Goal: Task Accomplishment & Management: Complete application form

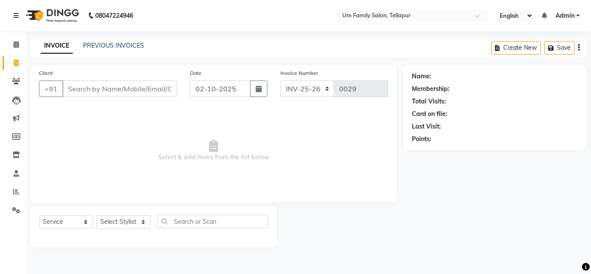
select select "service"
click at [129, 84] on input "Client" at bounding box center [119, 88] width 115 height 16
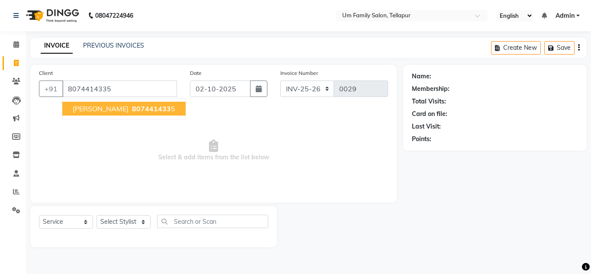
type input "8074414335"
click at [132, 109] on span "807441433" at bounding box center [151, 108] width 39 height 9
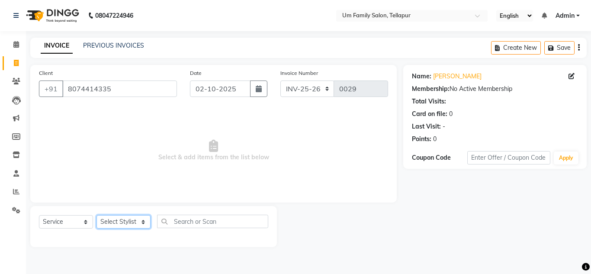
click at [137, 225] on select "Select Stylist Akash K. SAI pandu sangeetha srikanth" at bounding box center [123, 221] width 54 height 13
select select "63063"
click at [96, 215] on select "Select Stylist Akash K. SAI pandu sangeetha srikanth" at bounding box center [123, 221] width 54 height 13
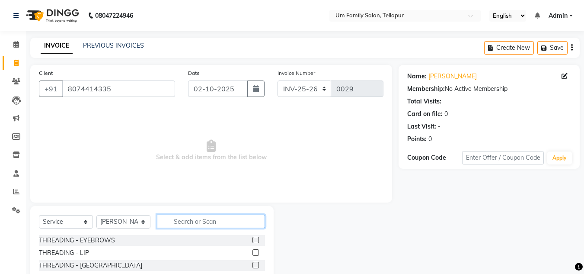
click at [189, 220] on input "text" at bounding box center [211, 220] width 108 height 13
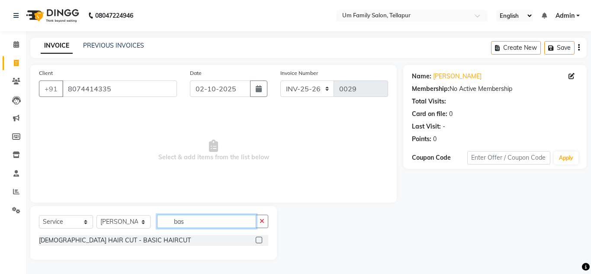
type input "bas"
click at [260, 240] on label at bounding box center [259, 240] width 6 height 6
click at [260, 240] on input "checkbox" at bounding box center [259, 240] width 6 height 6
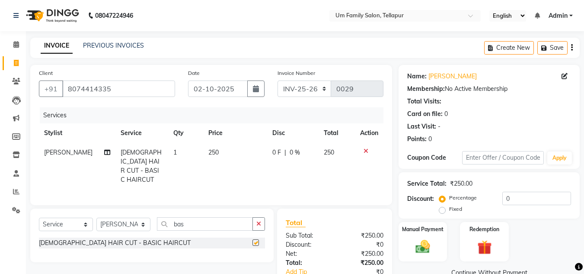
checkbox input "false"
click at [247, 221] on input "bas" at bounding box center [205, 223] width 96 height 13
type input "b"
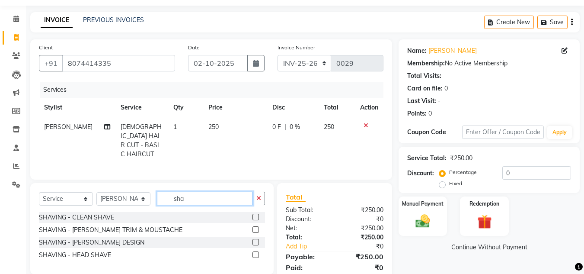
scroll to position [26, 0]
type input "sha"
click at [256, 238] on label at bounding box center [256, 241] width 6 height 6
click at [256, 239] on input "checkbox" at bounding box center [256, 242] width 6 height 6
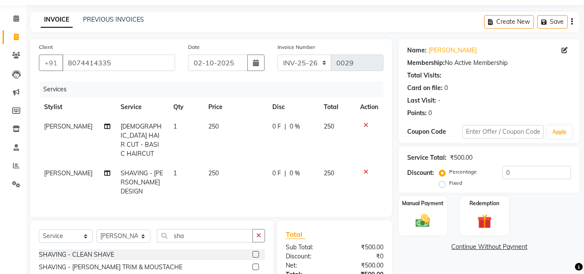
checkbox input "false"
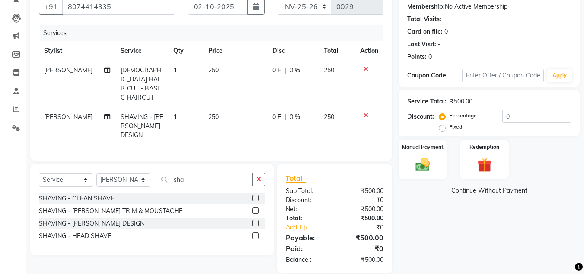
scroll to position [83, 0]
click at [426, 163] on img at bounding box center [423, 163] width 24 height 17
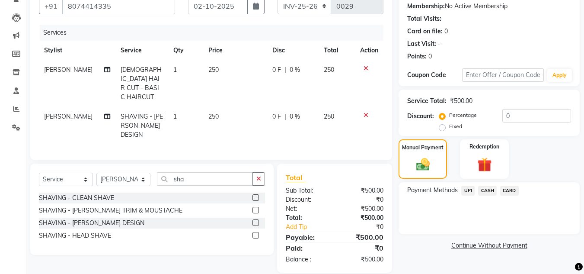
click at [467, 190] on span "UPI" at bounding box center [467, 190] width 13 height 10
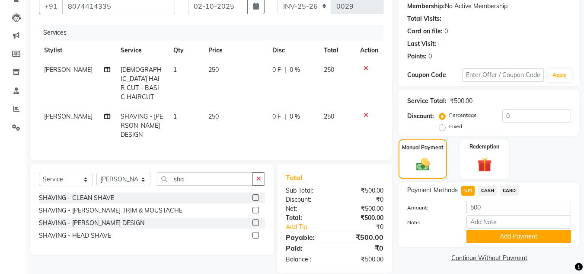
scroll to position [0, 0]
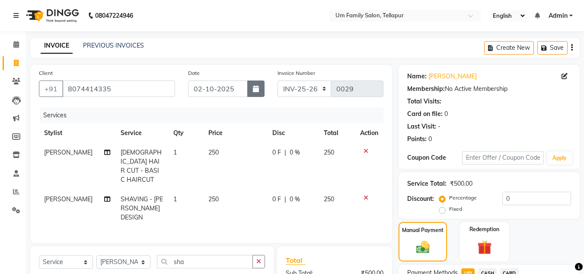
click at [253, 90] on icon "button" at bounding box center [256, 88] width 6 height 7
select select "10"
select select "2025"
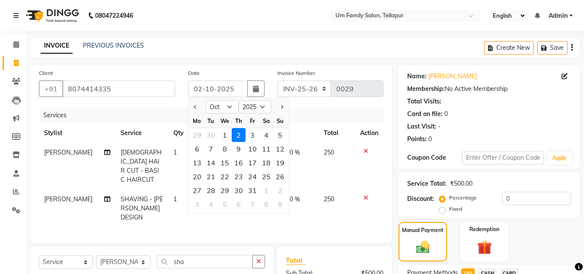
click at [239, 135] on div "2" at bounding box center [239, 135] width 14 height 14
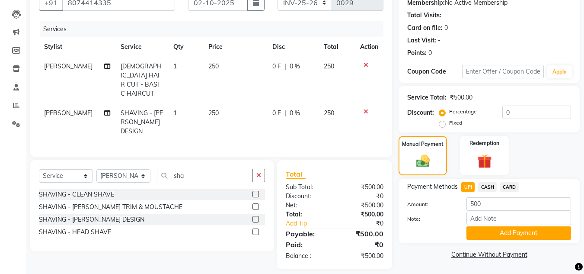
scroll to position [86, 0]
click at [522, 234] on button "Add Payment" at bounding box center [519, 233] width 105 height 13
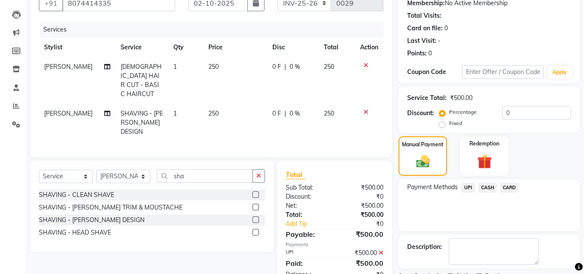
scroll to position [122, 0]
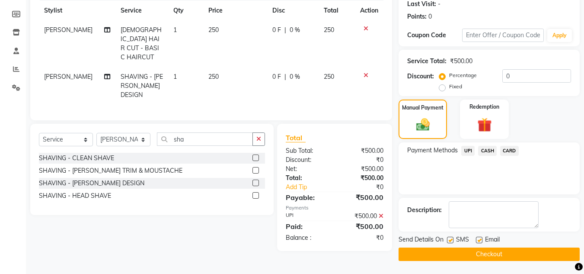
click at [519, 253] on button "Checkout" at bounding box center [489, 253] width 181 height 13
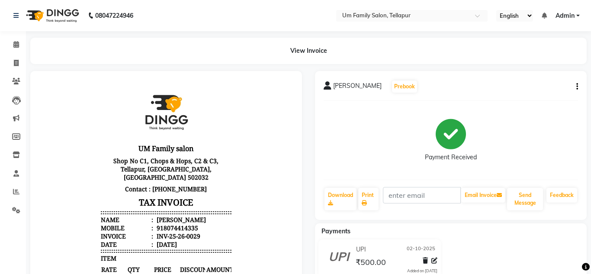
select select "service"
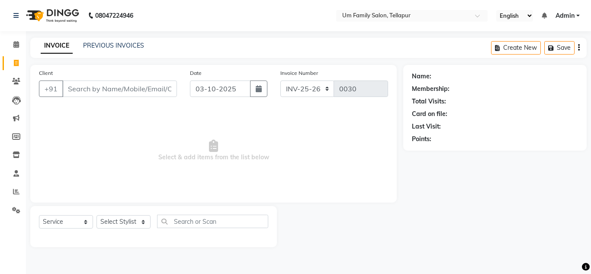
click at [111, 89] on input "Client" at bounding box center [119, 88] width 115 height 16
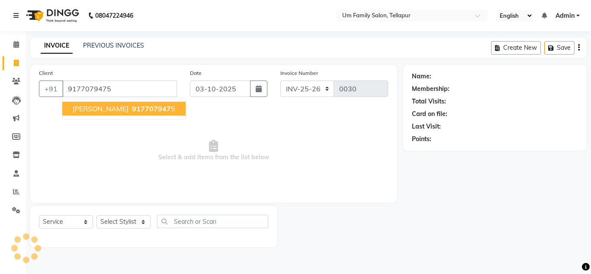
type input "9177079475"
select select "1: Object"
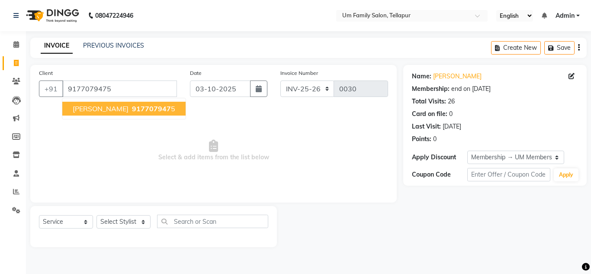
click at [132, 106] on span "917707947" at bounding box center [151, 108] width 39 height 9
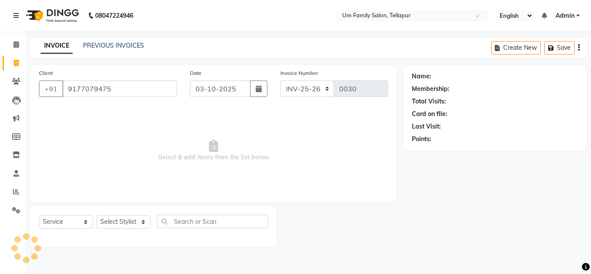
select select "1: Object"
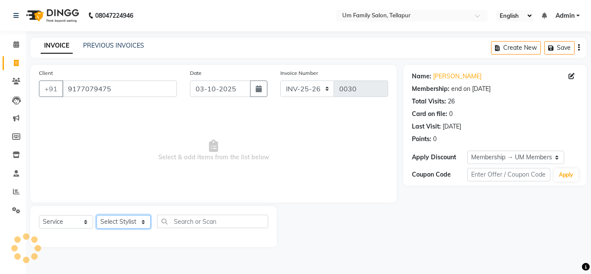
click at [138, 217] on select "Select Stylist Akash K. SAI pandu sangeetha srikanth" at bounding box center [123, 221] width 54 height 13
select select "63063"
click at [96, 215] on select "Select Stylist Akash K. SAI pandu sangeetha srikanth" at bounding box center [123, 221] width 54 height 13
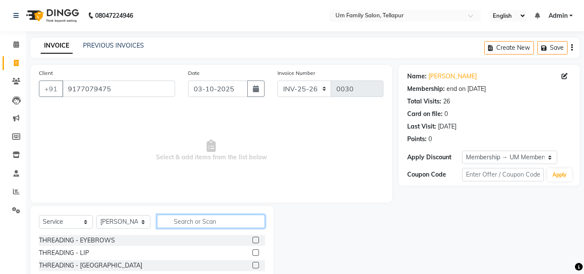
click at [188, 222] on input "text" at bounding box center [211, 220] width 108 height 13
type input "sha"
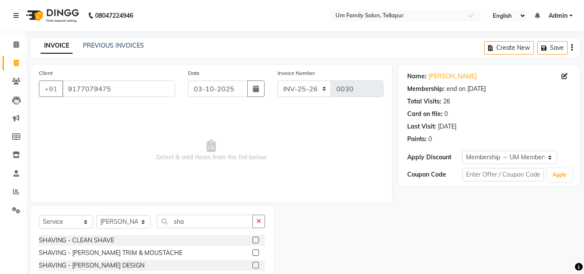
click at [255, 266] on label at bounding box center [256, 265] width 6 height 6
click at [255, 266] on input "checkbox" at bounding box center [256, 265] width 6 height 6
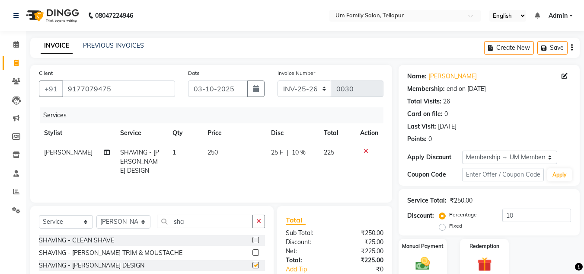
checkbox input "false"
click at [257, 87] on icon "button" at bounding box center [256, 88] width 6 height 7
select select "10"
select select "2025"
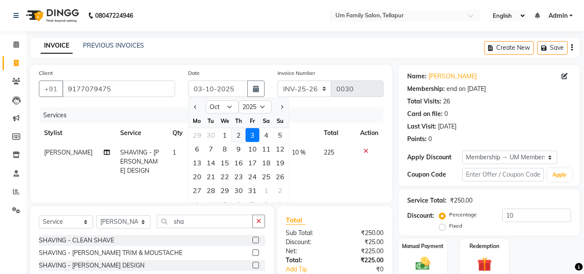
click at [240, 134] on div "2" at bounding box center [239, 135] width 14 height 14
type input "02-10-2025"
type input "0"
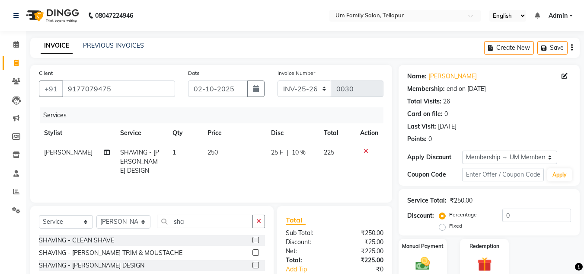
scroll to position [54, 0]
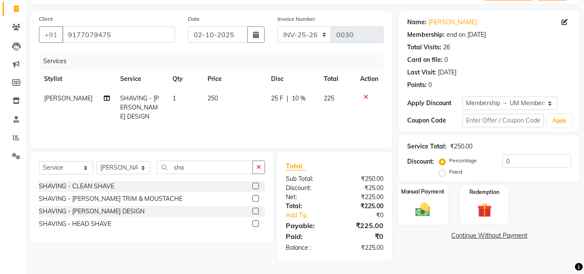
click at [419, 214] on img at bounding box center [423, 209] width 24 height 17
click at [470, 235] on span "UPI" at bounding box center [467, 236] width 13 height 10
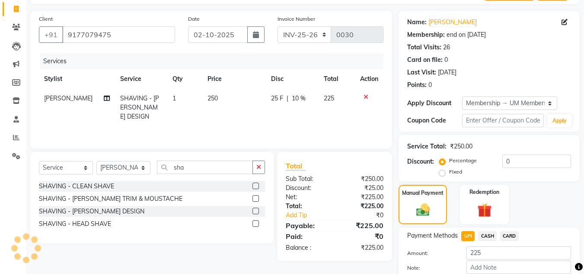
scroll to position [103, 0]
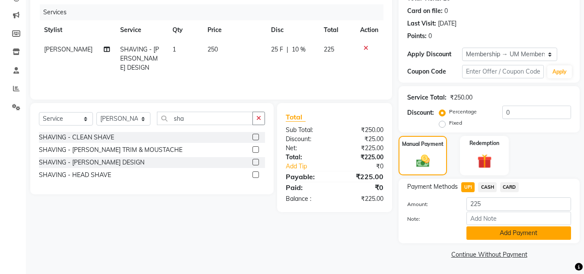
click at [473, 235] on button "Add Payment" at bounding box center [519, 232] width 105 height 13
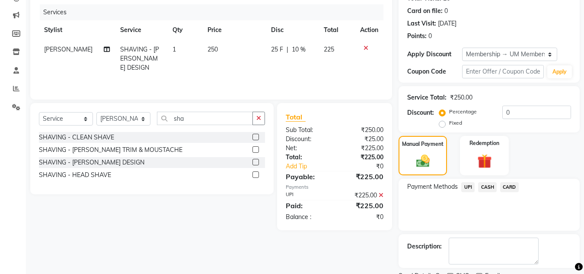
click at [486, 188] on span "CASH" at bounding box center [487, 187] width 19 height 10
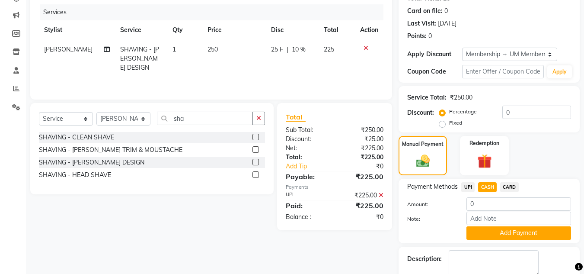
scroll to position [152, 0]
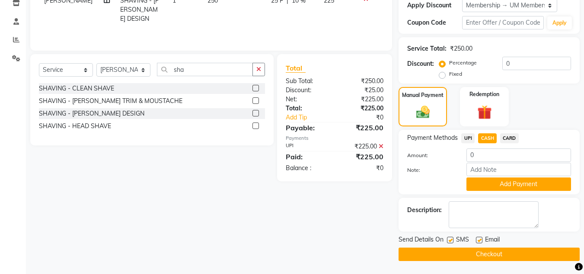
click at [467, 252] on button "Checkout" at bounding box center [489, 253] width 181 height 13
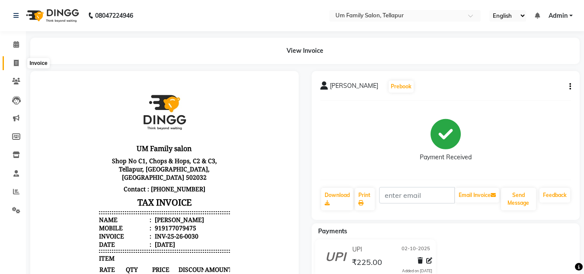
click at [20, 60] on span at bounding box center [16, 63] width 15 height 10
select select "service"
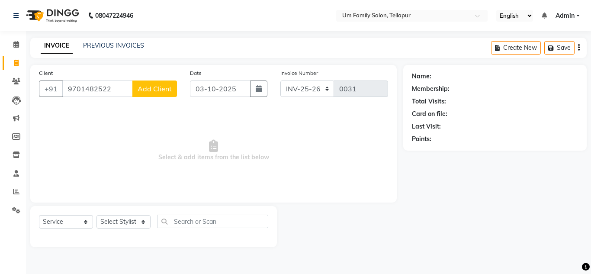
type input "9701482522"
click at [166, 90] on span "Add Client" at bounding box center [154, 88] width 34 height 9
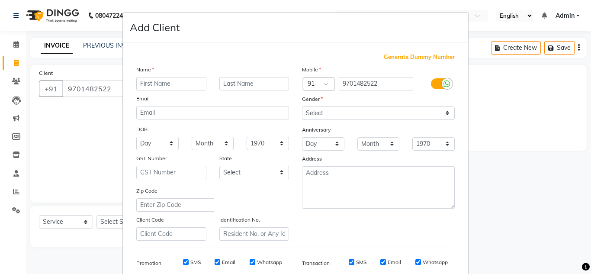
click at [169, 83] on input "text" at bounding box center [171, 83] width 70 height 13
type input "islam"
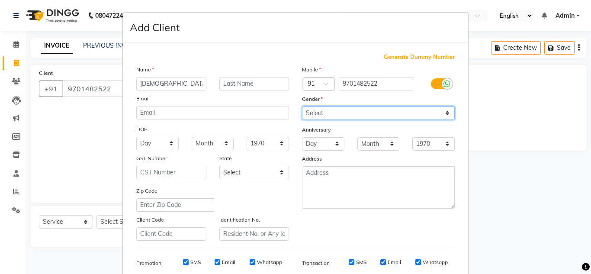
click at [343, 113] on select "Select Male Female Other Prefer Not To Say" at bounding box center [378, 112] width 153 height 13
select select "male"
click at [302, 106] on select "Select Male Female Other Prefer Not To Say" at bounding box center [378, 112] width 153 height 13
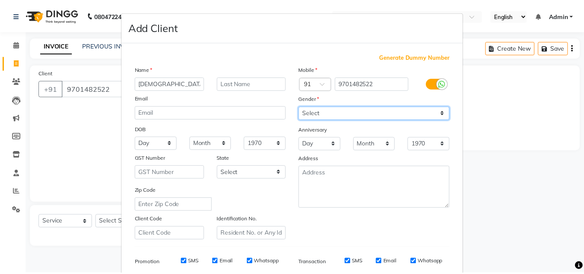
scroll to position [125, 0]
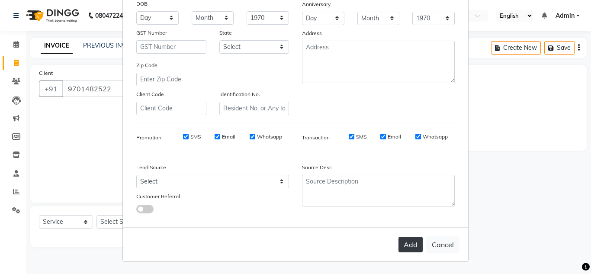
click at [406, 246] on button "Add" at bounding box center [410, 245] width 24 height 16
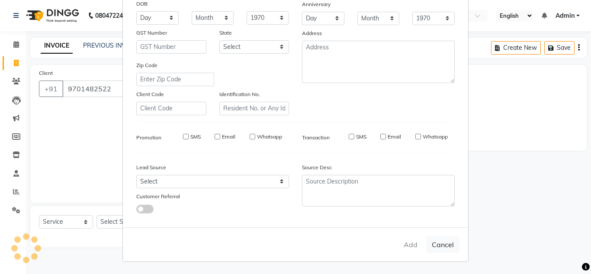
select select
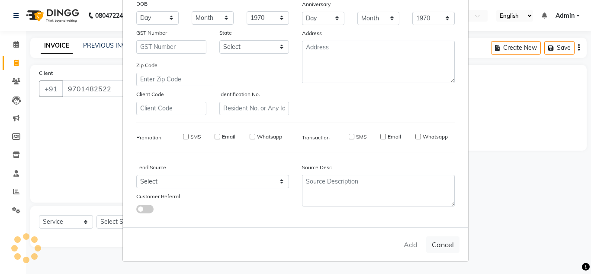
select select
checkbox input "false"
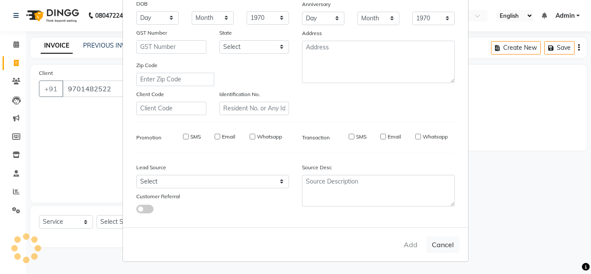
checkbox input "false"
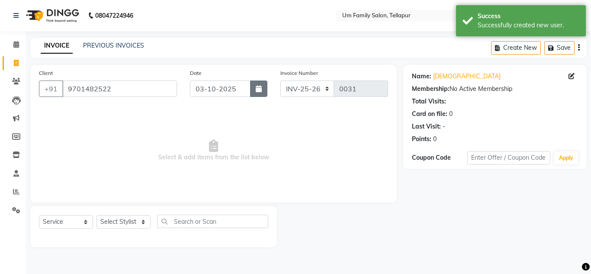
click at [259, 86] on icon "button" at bounding box center [259, 88] width 6 height 7
select select "10"
select select "2025"
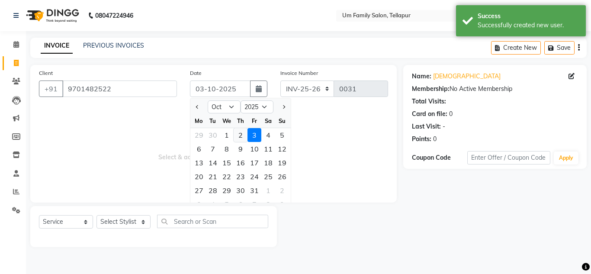
click at [239, 133] on div "2" at bounding box center [240, 135] width 14 height 14
type input "02-10-2025"
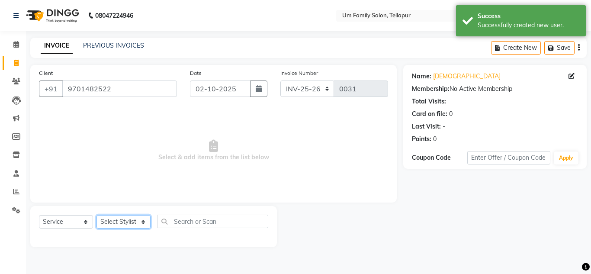
click at [122, 218] on select "Select Stylist Akash K. SAI pandu sangeetha srikanth" at bounding box center [123, 221] width 54 height 13
select select "63063"
click at [96, 215] on select "Select Stylist Akash K. SAI pandu sangeetha srikanth" at bounding box center [123, 221] width 54 height 13
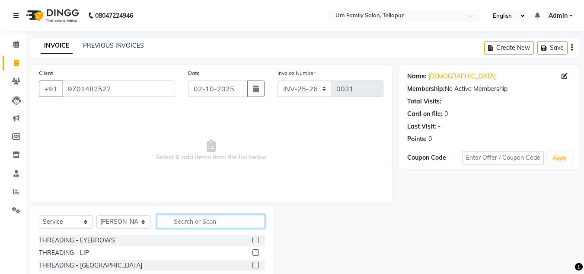
click at [192, 224] on input "text" at bounding box center [211, 220] width 108 height 13
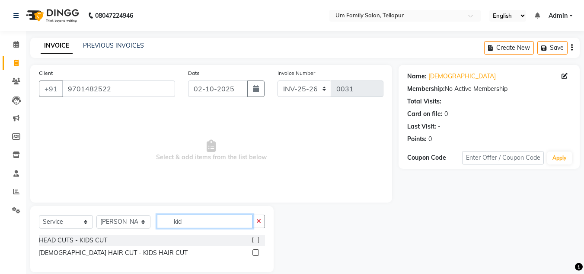
type input "kid"
click at [257, 239] on label at bounding box center [256, 240] width 6 height 6
click at [257, 239] on input "checkbox" at bounding box center [256, 240] width 6 height 6
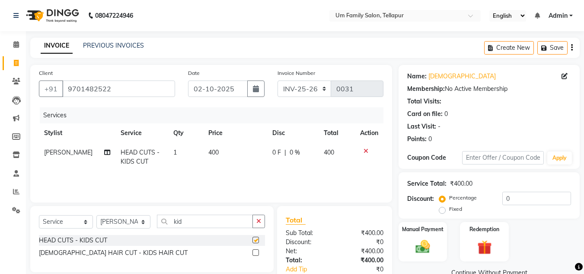
checkbox input "false"
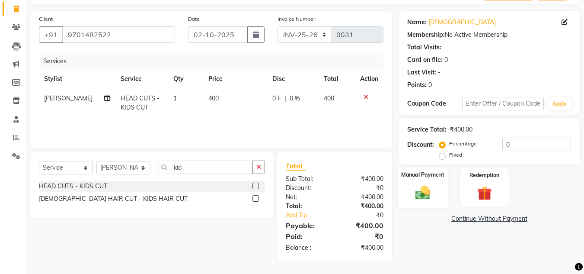
click at [436, 195] on div "Manual Payment" at bounding box center [423, 187] width 51 height 41
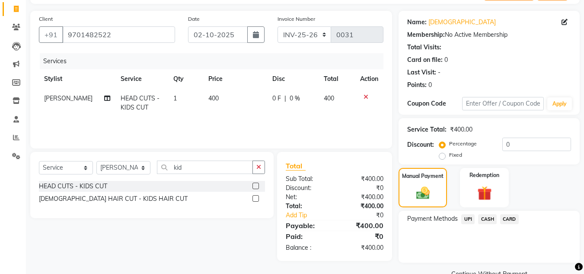
click at [469, 217] on span "UPI" at bounding box center [467, 219] width 13 height 10
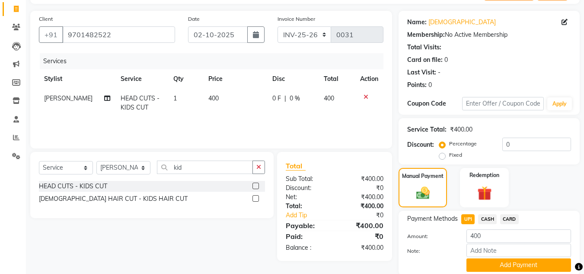
scroll to position [86, 0]
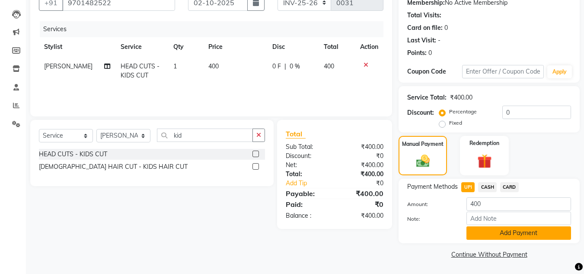
click at [491, 229] on button "Add Payment" at bounding box center [519, 232] width 105 height 13
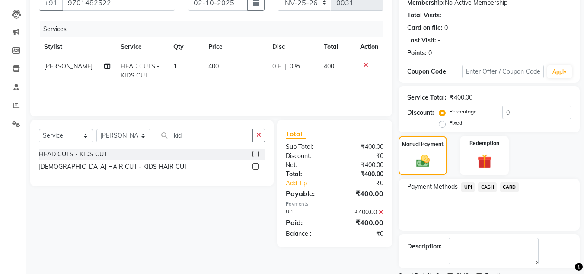
scroll to position [122, 0]
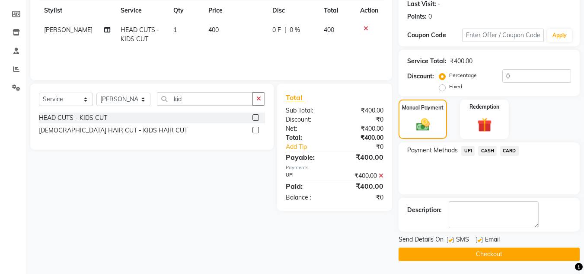
click at [491, 249] on button "Checkout" at bounding box center [489, 253] width 181 height 13
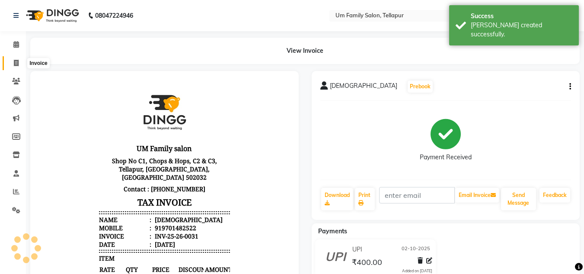
click at [16, 61] on icon at bounding box center [16, 63] width 5 height 6
select select "service"
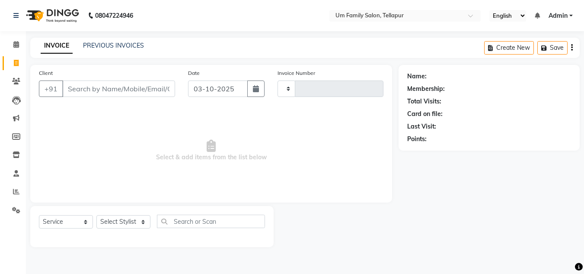
type input "0032"
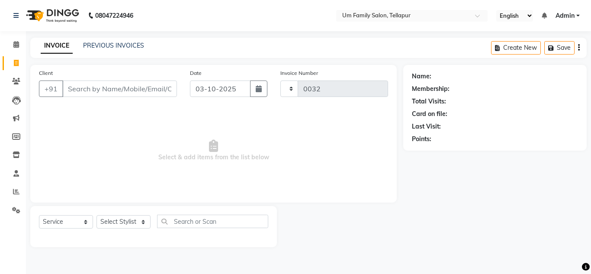
select select "5102"
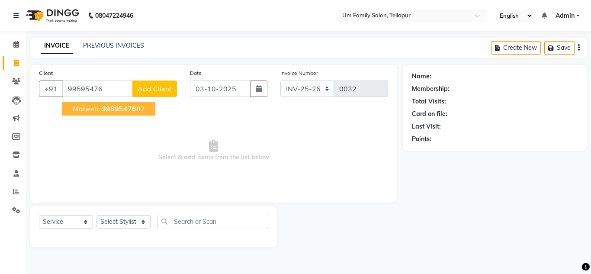
click at [97, 109] on span "Mahesh" at bounding box center [86, 108] width 26 height 9
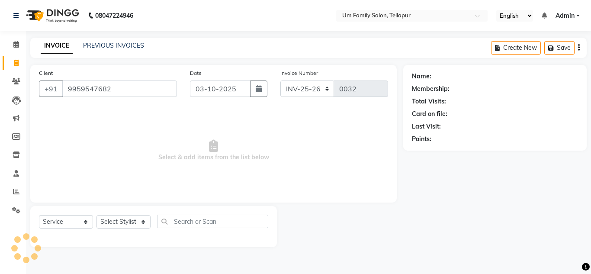
type input "9959547682"
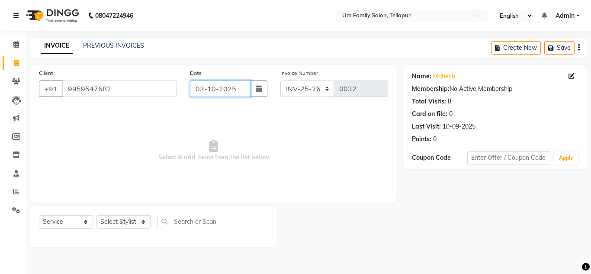
click at [233, 89] on input "03-10-2025" at bounding box center [220, 88] width 61 height 16
select select "10"
select select "2025"
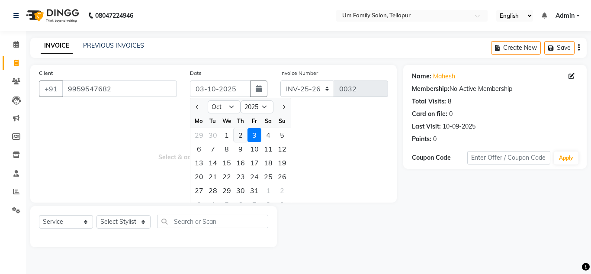
click at [241, 137] on div "2" at bounding box center [240, 135] width 14 height 14
type input "02-10-2025"
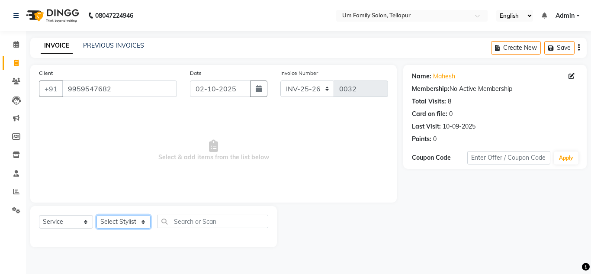
click at [131, 218] on select "Select Stylist Akash K. SAI pandu sangeetha srikanth" at bounding box center [123, 221] width 54 height 13
select select "63063"
click at [96, 215] on select "Select Stylist Akash K. SAI pandu sangeetha srikanth" at bounding box center [123, 221] width 54 height 13
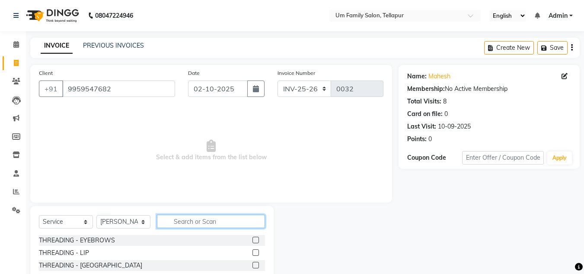
click at [186, 219] on input "text" at bounding box center [211, 220] width 108 height 13
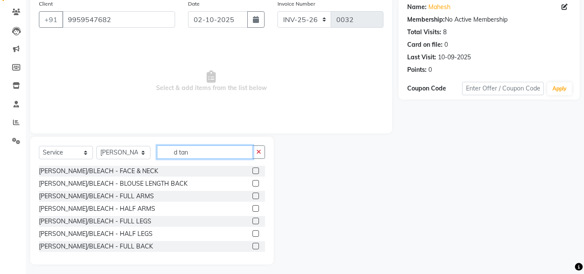
scroll to position [70, 0]
type input "d tan"
click at [253, 170] on label at bounding box center [256, 169] width 6 height 6
click at [253, 170] on input "checkbox" at bounding box center [256, 170] width 6 height 6
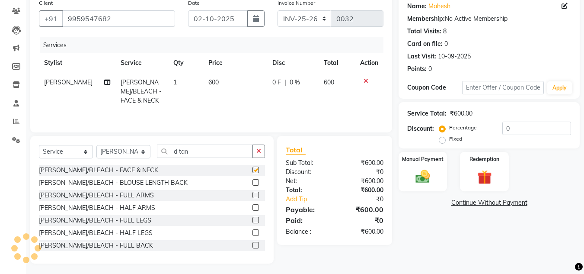
checkbox input "false"
click at [413, 172] on img at bounding box center [423, 176] width 24 height 17
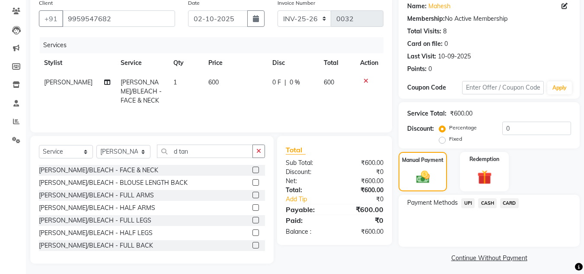
click at [490, 202] on span "CASH" at bounding box center [487, 203] width 19 height 10
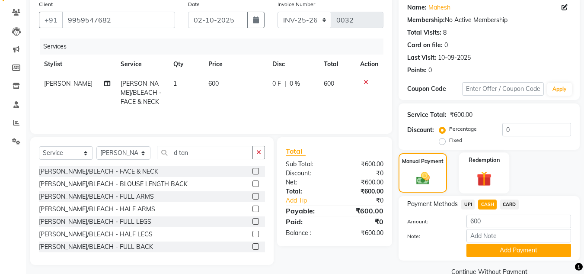
scroll to position [54, 0]
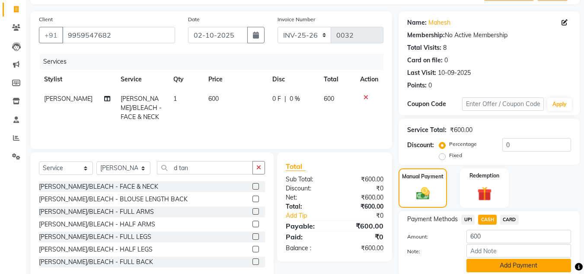
click at [505, 262] on button "Add Payment" at bounding box center [519, 265] width 105 height 13
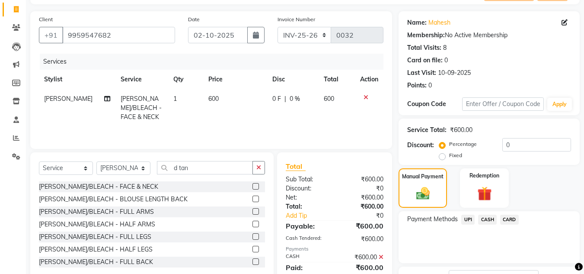
scroll to position [122, 0]
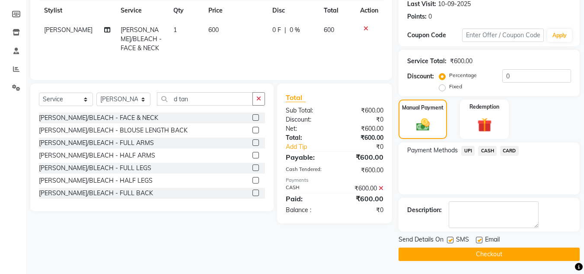
click at [511, 256] on button "Checkout" at bounding box center [489, 253] width 181 height 13
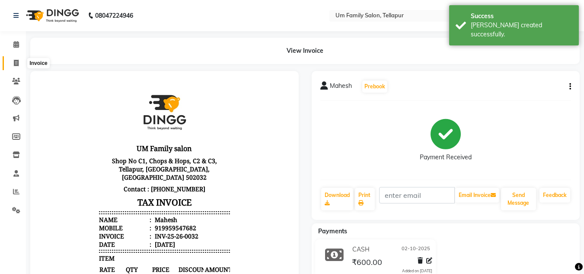
click at [16, 62] on icon at bounding box center [16, 63] width 5 height 6
select select "service"
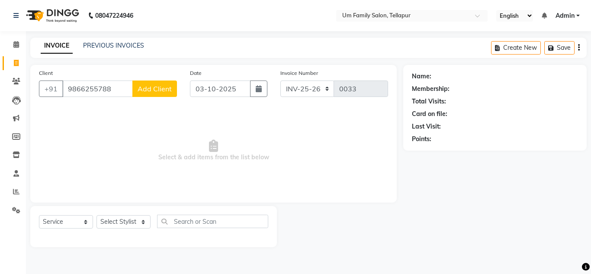
type input "9866255788"
click at [141, 89] on span "Add Client" at bounding box center [154, 88] width 34 height 9
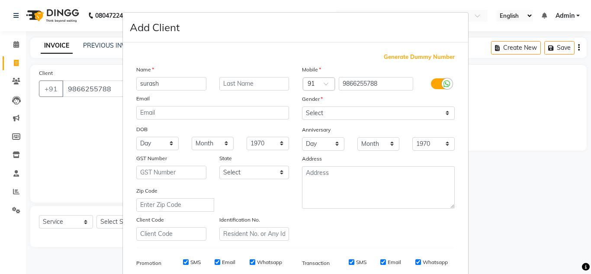
type input "surash"
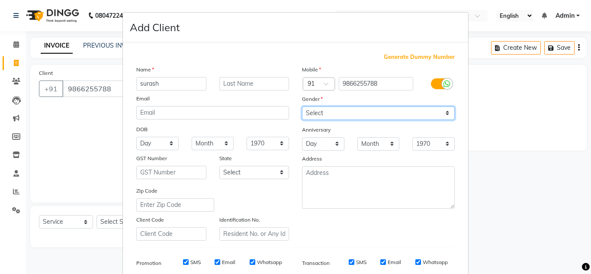
click at [319, 106] on select "Select Male Female Other Prefer Not To Say" at bounding box center [378, 112] width 153 height 13
select select "male"
click at [302, 106] on select "Select Male Female Other Prefer Not To Say" at bounding box center [378, 112] width 153 height 13
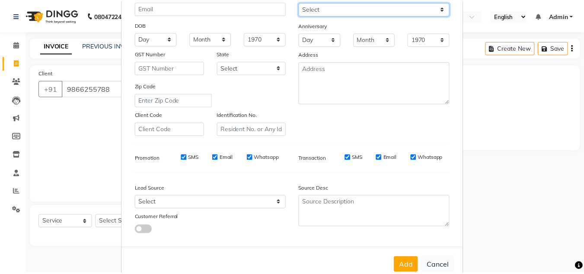
scroll to position [125, 0]
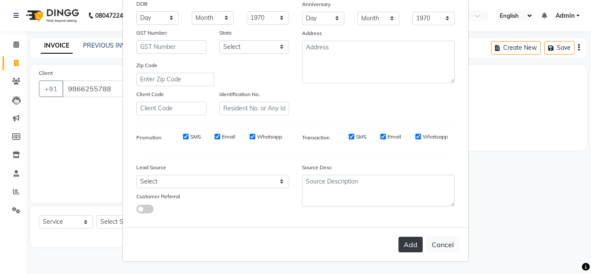
click at [411, 243] on button "Add" at bounding box center [410, 245] width 24 height 16
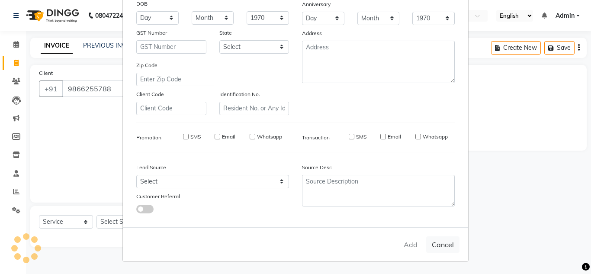
select select
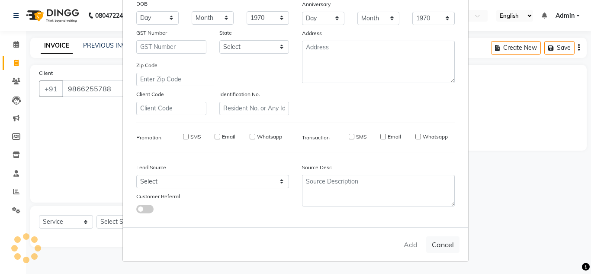
select select
checkbox input "false"
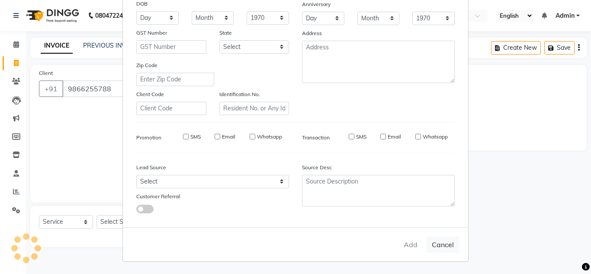
checkbox input "false"
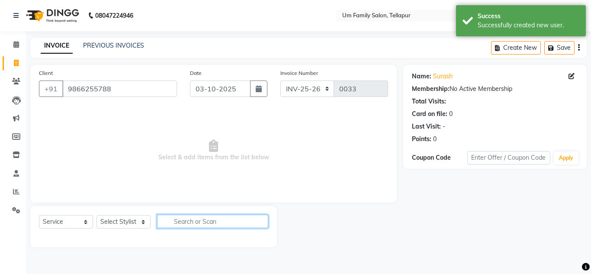
click at [202, 223] on input "text" at bounding box center [212, 220] width 111 height 13
click at [259, 88] on icon "button" at bounding box center [259, 88] width 6 height 7
select select "10"
select select "2025"
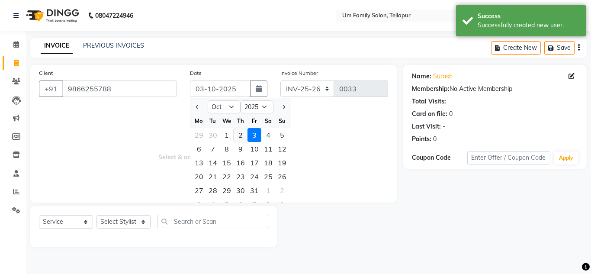
click at [240, 135] on div "2" at bounding box center [240, 135] width 14 height 14
type input "02-10-2025"
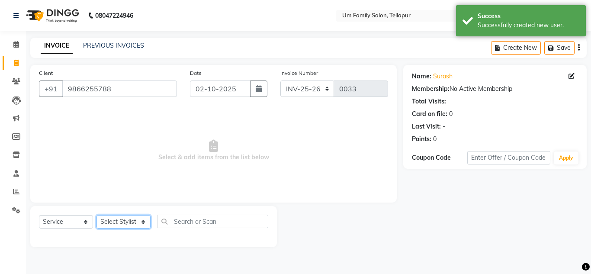
click at [133, 223] on select "Select Stylist Akash K. SAI pandu sangeetha srikanth" at bounding box center [123, 221] width 54 height 13
select select "63063"
click at [96, 215] on select "Select Stylist Akash K. SAI pandu sangeetha srikanth" at bounding box center [123, 221] width 54 height 13
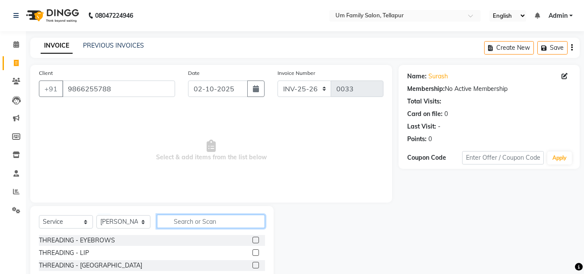
click at [177, 224] on input "text" at bounding box center [211, 220] width 108 height 13
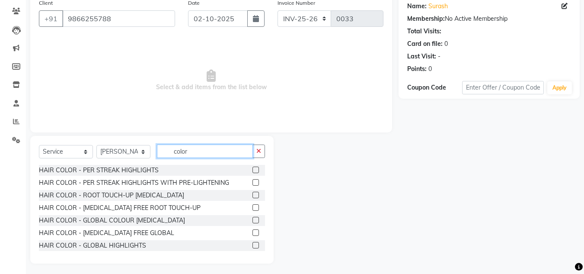
scroll to position [73, 0]
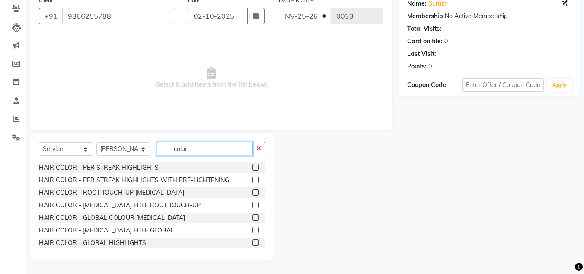
click at [208, 146] on input "color" at bounding box center [205, 148] width 96 height 13
type input "c"
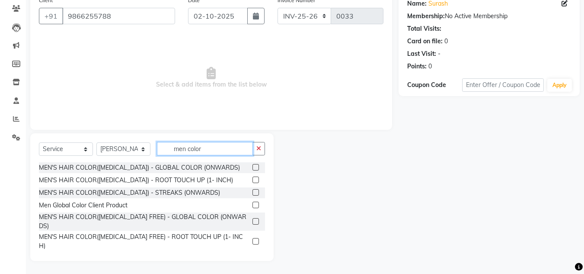
type input "men color"
click at [253, 180] on label at bounding box center [256, 179] width 6 height 6
click at [253, 180] on input "checkbox" at bounding box center [256, 180] width 6 height 6
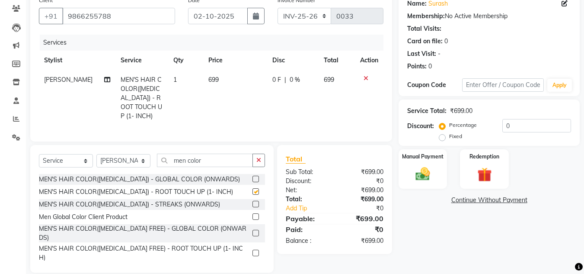
checkbox input "false"
click at [464, 109] on div "₹699.00" at bounding box center [461, 110] width 22 height 9
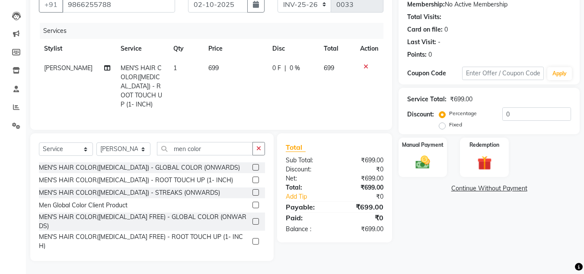
scroll to position [91, 0]
click at [213, 64] on span "699" at bounding box center [213, 68] width 10 height 8
select select "63063"
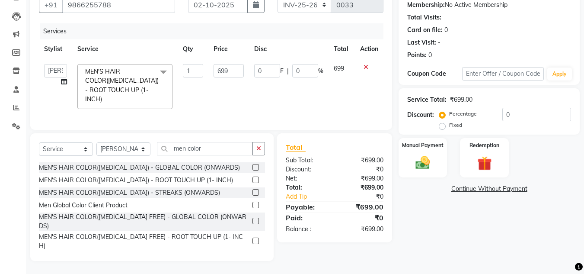
scroll to position [90, 0]
click at [229, 64] on input "699" at bounding box center [229, 70] width 30 height 13
type input "6"
type input "200"
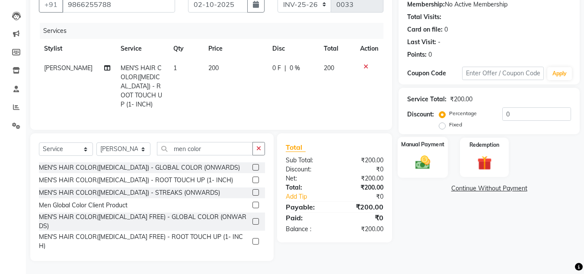
click at [412, 153] on img at bounding box center [423, 161] width 24 height 17
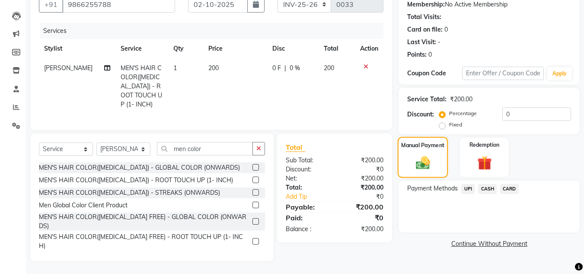
scroll to position [91, 0]
click at [253, 204] on label at bounding box center [256, 204] width 6 height 6
click at [253, 204] on input "checkbox" at bounding box center [256, 205] width 6 height 6
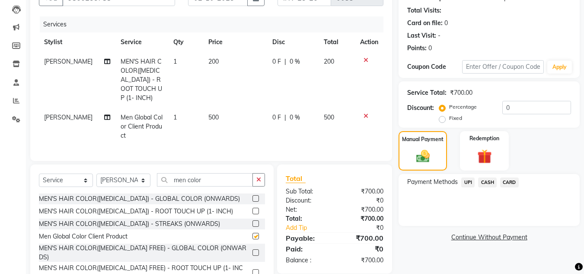
checkbox input "false"
click at [365, 59] on icon at bounding box center [366, 60] width 5 height 6
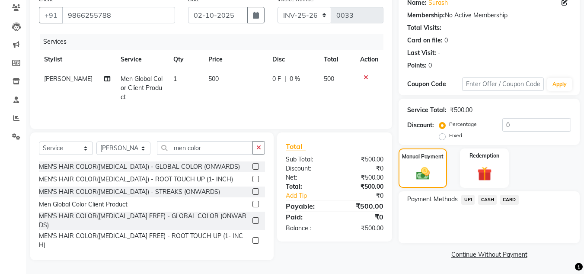
click at [213, 78] on span "500" at bounding box center [213, 79] width 10 height 8
select select "63063"
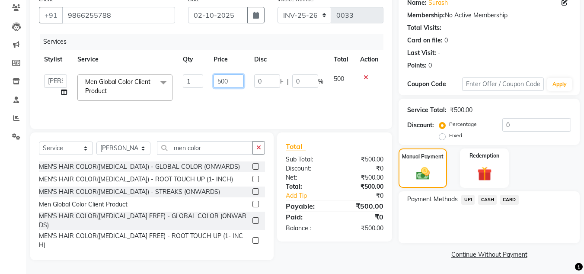
click at [230, 80] on input "500" at bounding box center [229, 80] width 30 height 13
type input "5"
type input "200"
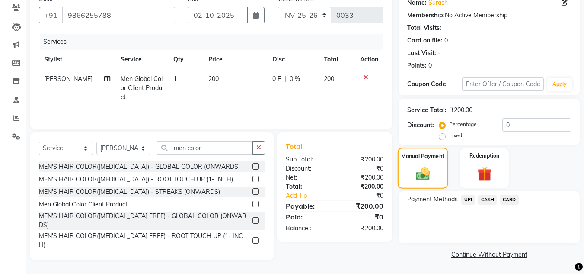
click at [423, 161] on div "Manual Payment" at bounding box center [423, 167] width 51 height 41
click at [471, 197] on span "UPI" at bounding box center [467, 200] width 13 height 10
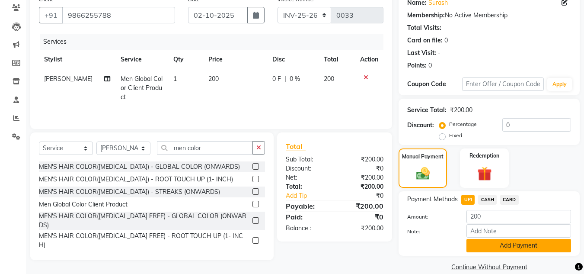
click at [495, 243] on button "Add Payment" at bounding box center [519, 245] width 105 height 13
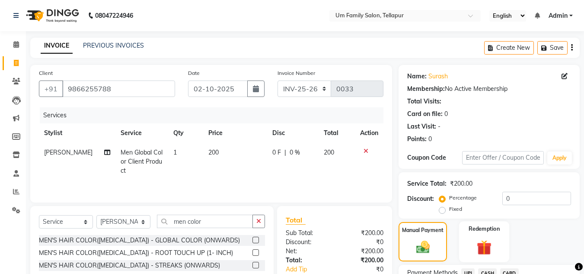
scroll to position [122, 0]
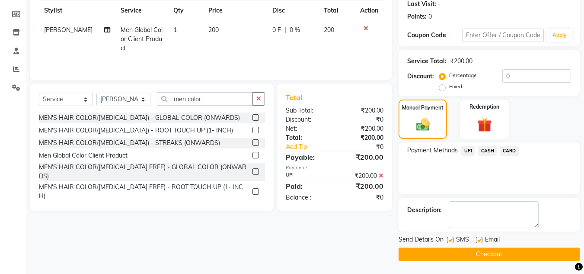
click at [511, 252] on button "Checkout" at bounding box center [489, 253] width 181 height 13
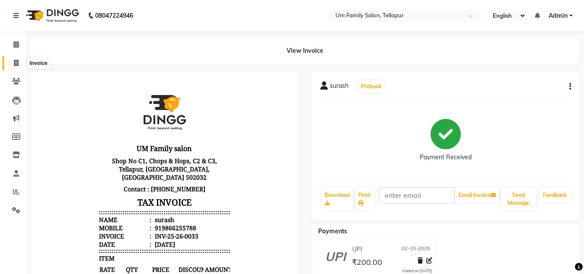
click at [17, 65] on icon at bounding box center [16, 63] width 5 height 6
select select "service"
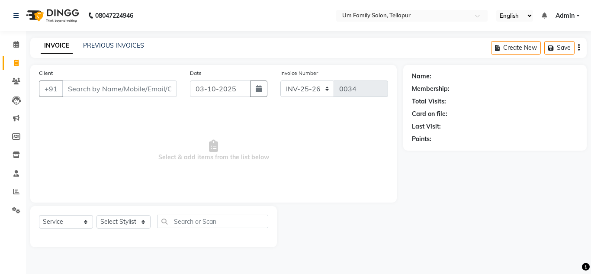
click at [101, 88] on input "Client" at bounding box center [119, 88] width 115 height 16
type input "7569771629"
click at [158, 90] on span "Add Client" at bounding box center [154, 88] width 34 height 9
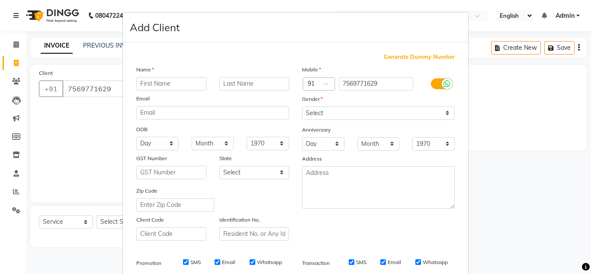
click at [165, 85] on input "text" at bounding box center [171, 83] width 70 height 13
type input "kashv kumar"
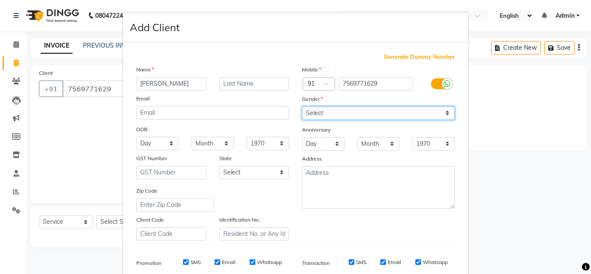
click at [324, 114] on select "Select Male Female Other Prefer Not To Say" at bounding box center [378, 112] width 153 height 13
select select "male"
click at [302, 106] on select "Select Male Female Other Prefer Not To Say" at bounding box center [378, 112] width 153 height 13
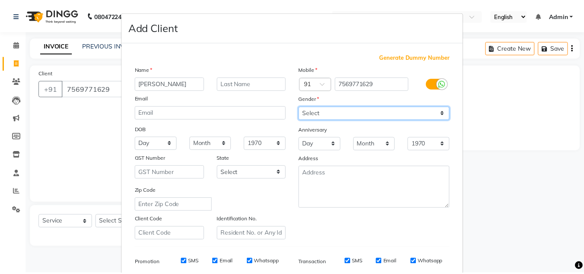
scroll to position [125, 0]
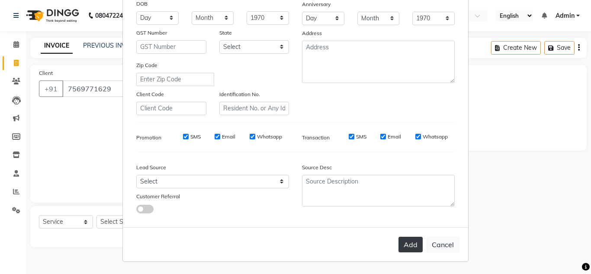
click at [416, 244] on button "Add" at bounding box center [410, 245] width 24 height 16
select select
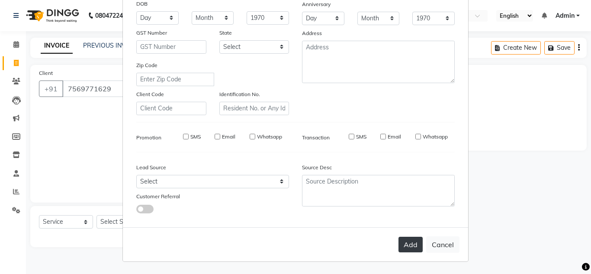
select select
checkbox input "false"
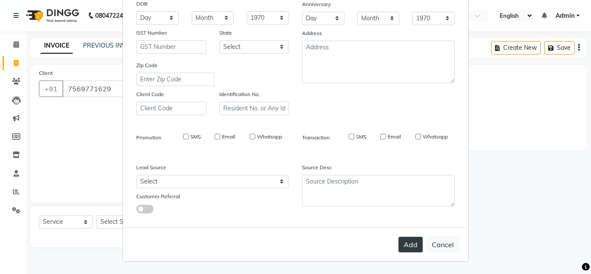
checkbox input "false"
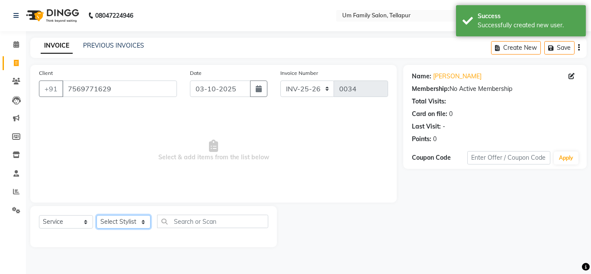
click at [140, 221] on select "Select Stylist Akash K. SAI pandu sangeetha srikanth" at bounding box center [123, 221] width 54 height 13
select select "63063"
click at [96, 215] on select "Select Stylist Akash K. SAI pandu sangeetha srikanth" at bounding box center [123, 221] width 54 height 13
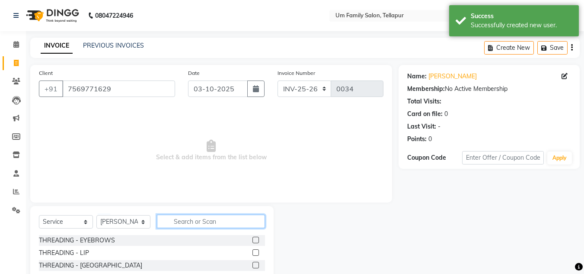
click at [175, 220] on input "text" at bounding box center [211, 220] width 108 height 13
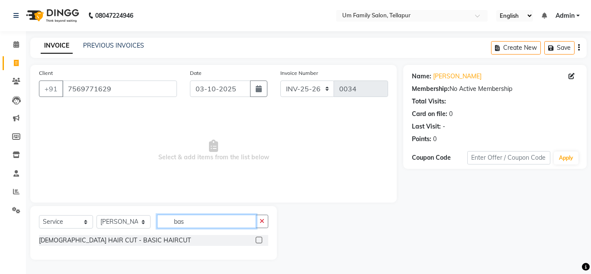
type input "bas"
click at [258, 238] on label at bounding box center [259, 240] width 6 height 6
click at [258, 238] on input "checkbox" at bounding box center [259, 240] width 6 height 6
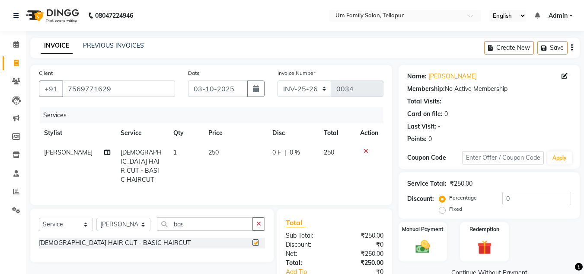
checkbox input "false"
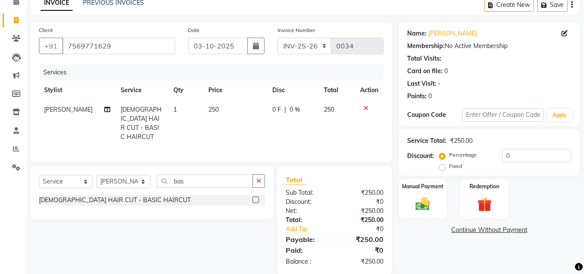
scroll to position [54, 0]
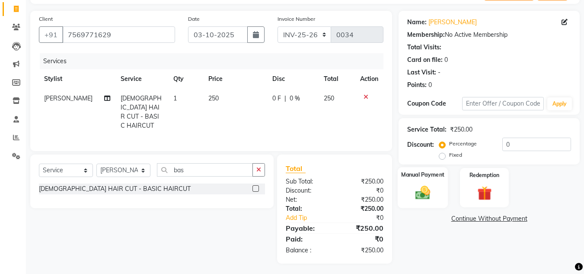
click at [421, 192] on img at bounding box center [423, 192] width 24 height 17
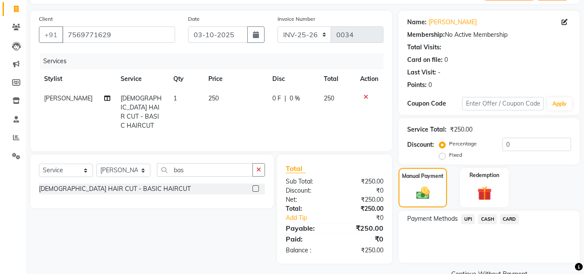
click at [470, 218] on span "UPI" at bounding box center [467, 219] width 13 height 10
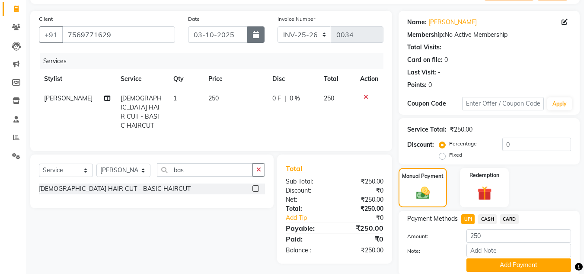
click at [250, 31] on button "button" at bounding box center [255, 34] width 17 height 16
select select "10"
select select "2025"
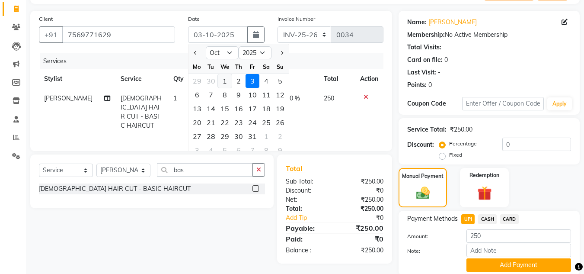
click at [225, 84] on div "1" at bounding box center [225, 81] width 14 height 14
type input "01-10-2025"
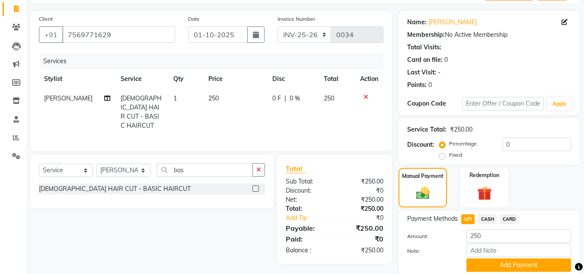
scroll to position [86, 0]
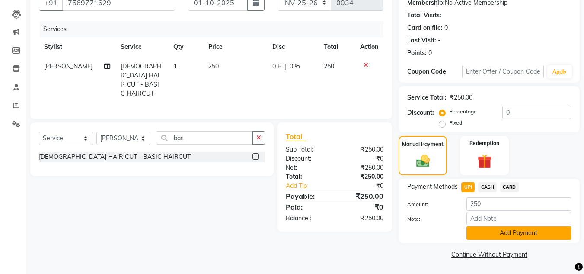
click at [512, 236] on button "Add Payment" at bounding box center [519, 232] width 105 height 13
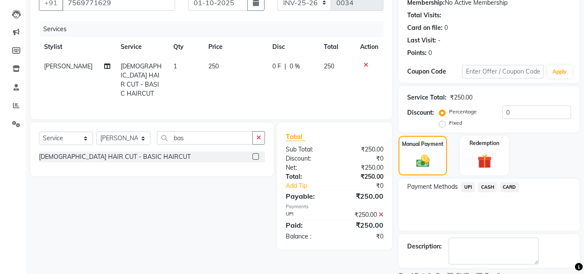
scroll to position [122, 0]
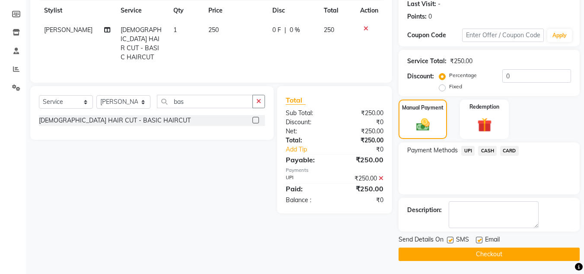
click at [508, 254] on button "Checkout" at bounding box center [489, 253] width 181 height 13
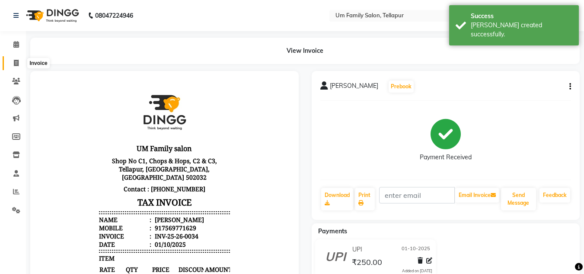
click at [14, 61] on icon at bounding box center [16, 63] width 5 height 6
select select "service"
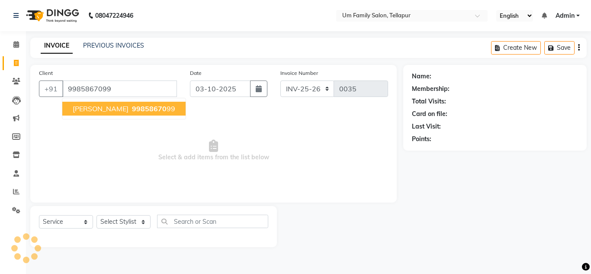
type input "9985867099"
select select "1: Object"
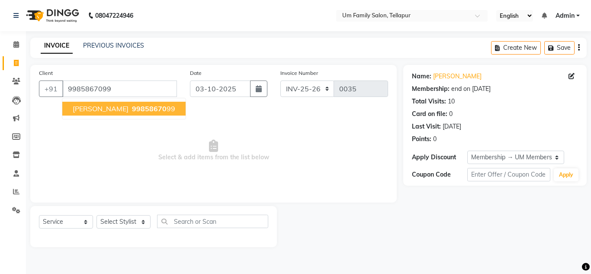
click at [90, 106] on span "Sourab" at bounding box center [101, 108] width 56 height 9
select select "1: Object"
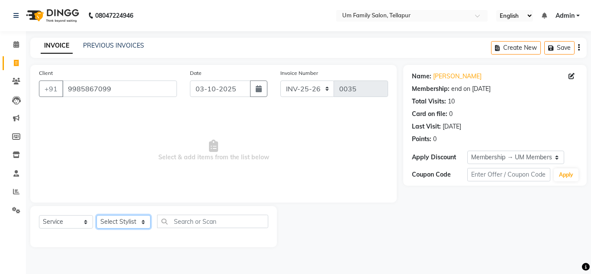
click at [142, 221] on select "Select Stylist Akash K. SAI pandu sangeetha srikanth" at bounding box center [123, 221] width 54 height 13
select select "63063"
click at [96, 215] on select "Select Stylist Akash K. SAI pandu sangeetha srikanth" at bounding box center [123, 221] width 54 height 13
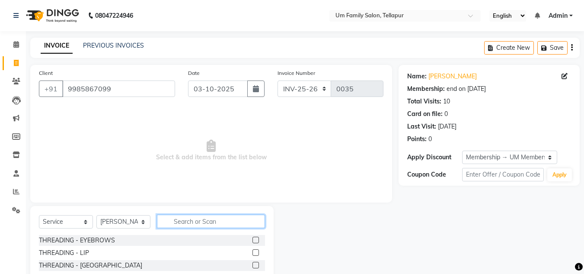
click at [187, 217] on input "text" at bounding box center [211, 220] width 108 height 13
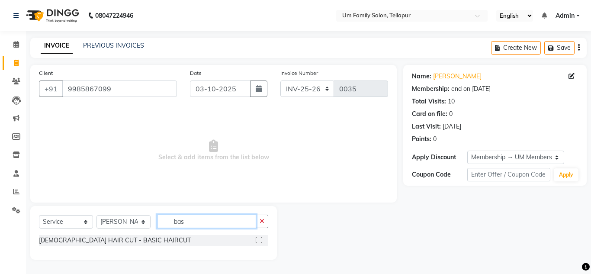
type input "bas"
click at [260, 238] on label at bounding box center [259, 240] width 6 height 6
click at [260, 238] on input "checkbox" at bounding box center [259, 240] width 6 height 6
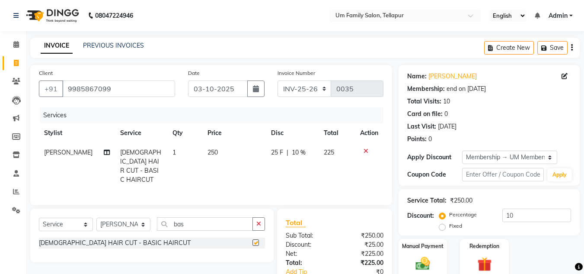
checkbox input "false"
click at [257, 92] on icon "button" at bounding box center [256, 88] width 6 height 7
select select "10"
select select "2025"
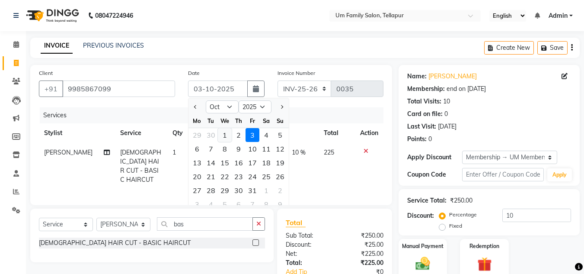
click at [228, 135] on div "1" at bounding box center [225, 135] width 14 height 14
type input "01-10-2025"
type input "0"
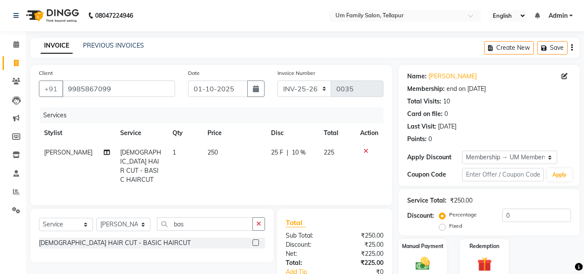
scroll to position [54, 0]
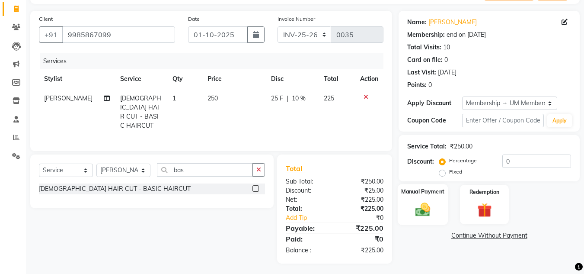
click at [431, 207] on img at bounding box center [423, 209] width 24 height 17
click at [467, 236] on span "UPI" at bounding box center [467, 236] width 13 height 10
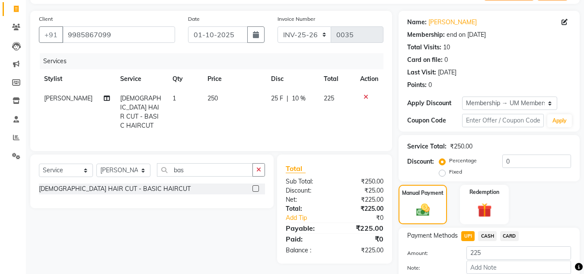
scroll to position [103, 0]
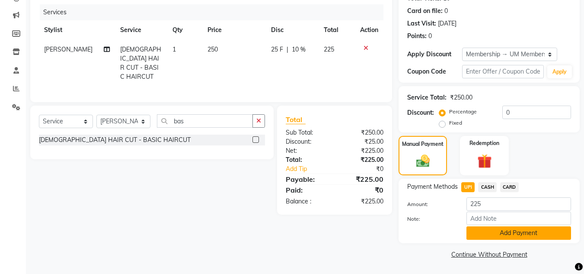
click at [487, 231] on button "Add Payment" at bounding box center [519, 232] width 105 height 13
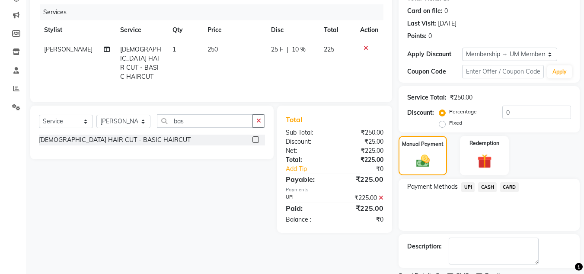
scroll to position [139, 0]
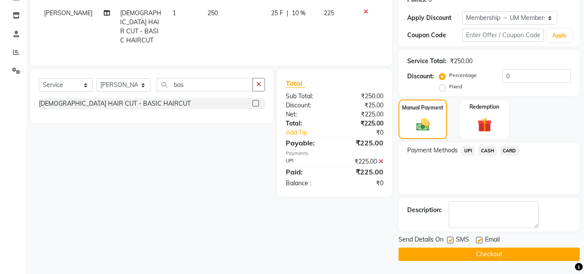
click at [498, 252] on button "Checkout" at bounding box center [489, 253] width 181 height 13
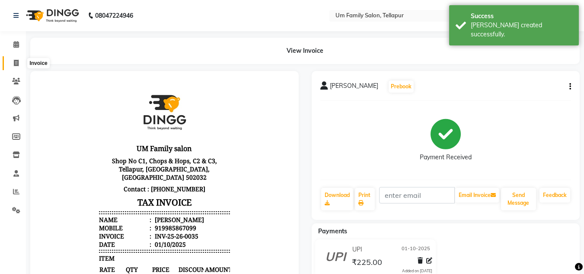
click at [19, 61] on span at bounding box center [16, 63] width 15 height 10
select select "service"
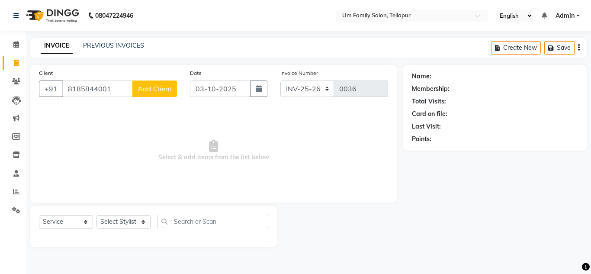
type input "8185844001"
click at [150, 85] on span "Add Client" at bounding box center [154, 88] width 34 height 9
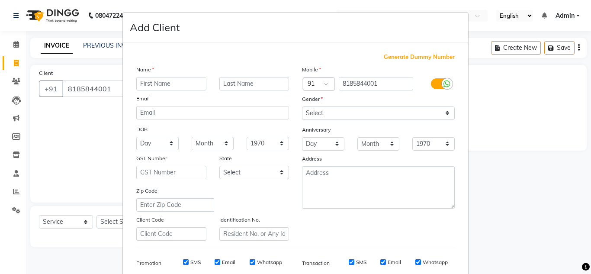
click at [168, 83] on input "text" at bounding box center [171, 83] width 70 height 13
type input "chathan"
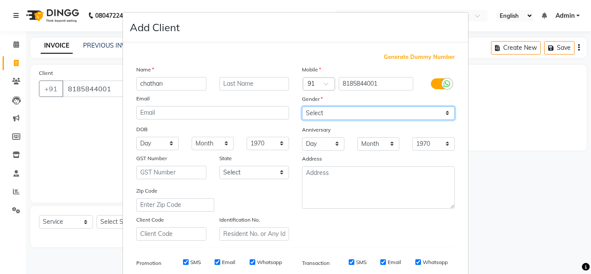
click at [353, 110] on select "Select Male Female Other Prefer Not To Say" at bounding box center [378, 112] width 153 height 13
select select "male"
click at [302, 106] on select "Select Male Female Other Prefer Not To Say" at bounding box center [378, 112] width 153 height 13
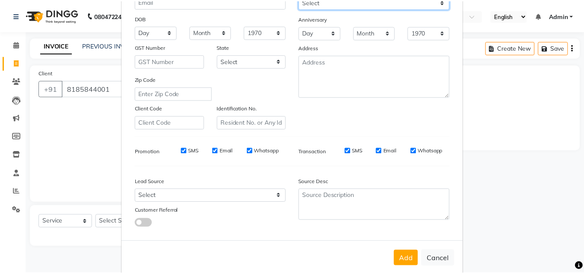
scroll to position [125, 0]
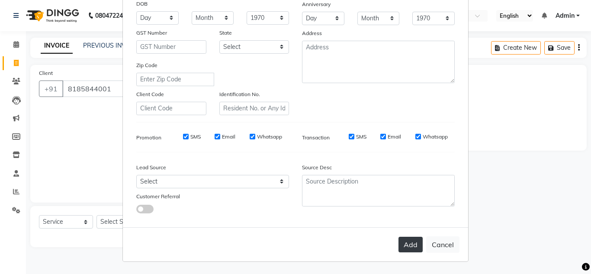
click at [405, 242] on button "Add" at bounding box center [410, 245] width 24 height 16
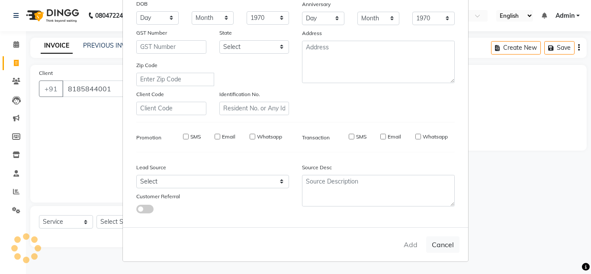
select select
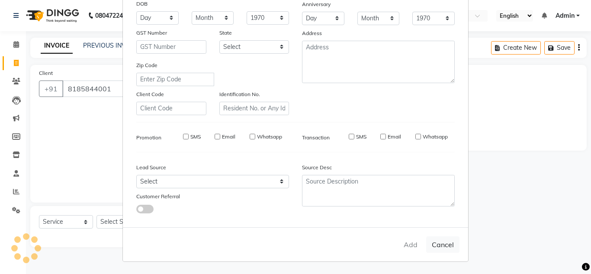
select select
checkbox input "false"
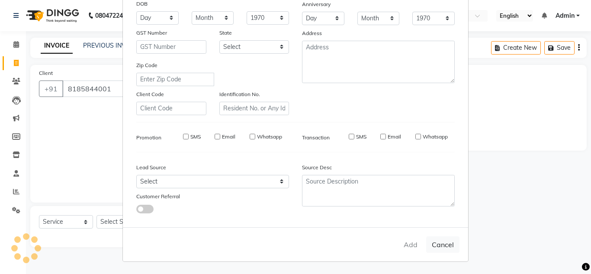
checkbox input "false"
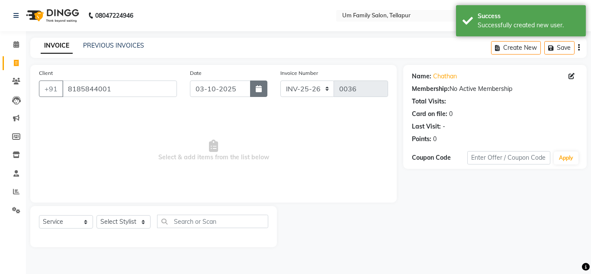
click at [262, 81] on button "button" at bounding box center [258, 88] width 17 height 16
select select "10"
select select "2025"
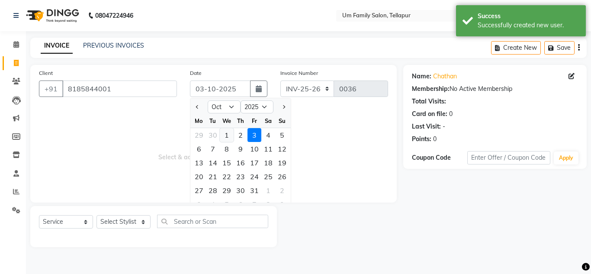
click at [225, 136] on div "1" at bounding box center [227, 135] width 14 height 14
type input "01-10-2025"
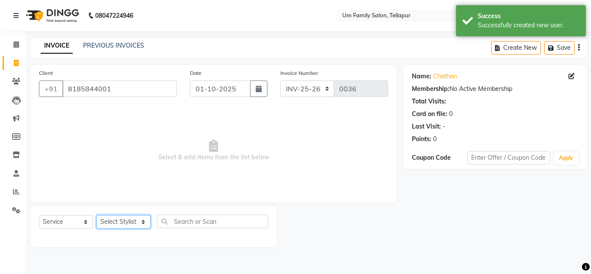
click at [141, 221] on select "Select Stylist Akash K. SAI pandu sangeetha srikanth" at bounding box center [123, 221] width 54 height 13
select select "63063"
click at [96, 215] on select "Select Stylist Akash K. SAI pandu sangeetha srikanth" at bounding box center [123, 221] width 54 height 13
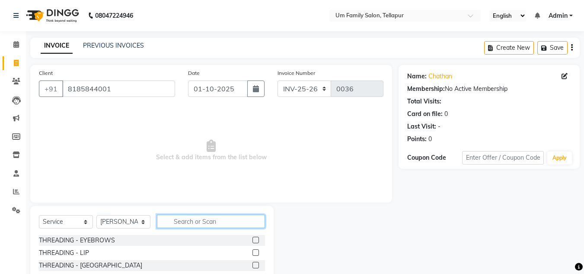
click at [190, 219] on input "text" at bounding box center [211, 220] width 108 height 13
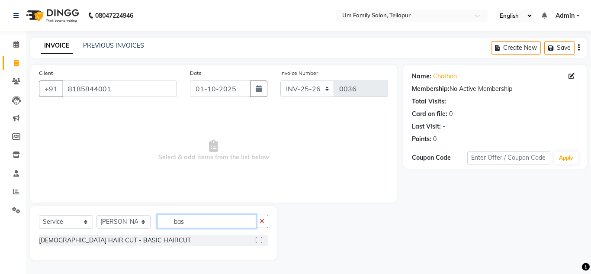
type input "bas"
click at [259, 239] on label at bounding box center [259, 240] width 6 height 6
click at [259, 239] on input "checkbox" at bounding box center [259, 240] width 6 height 6
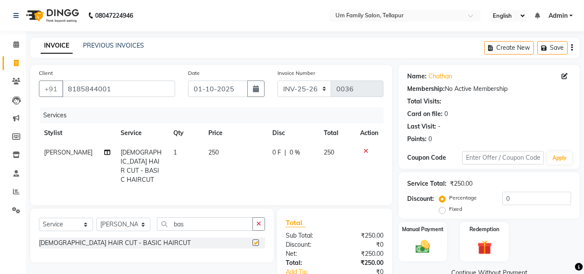
checkbox input "false"
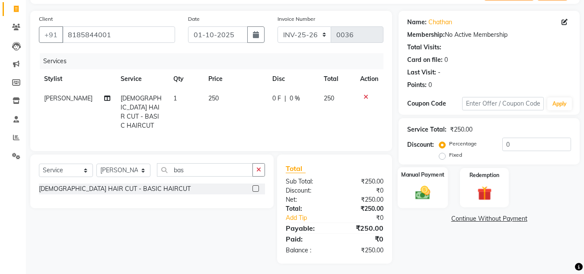
click at [422, 191] on img at bounding box center [423, 192] width 24 height 17
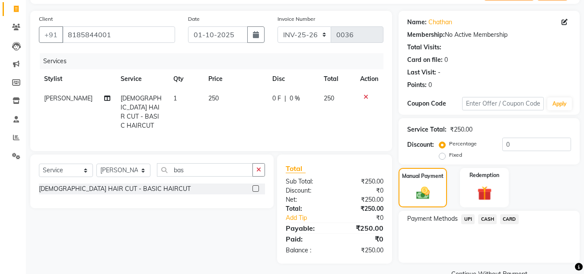
click at [489, 219] on span "CASH" at bounding box center [487, 219] width 19 height 10
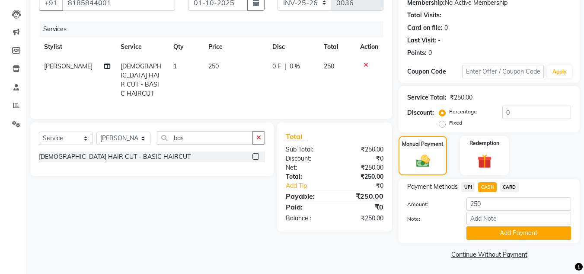
scroll to position [86, 0]
click at [513, 234] on button "Add Payment" at bounding box center [519, 233] width 105 height 13
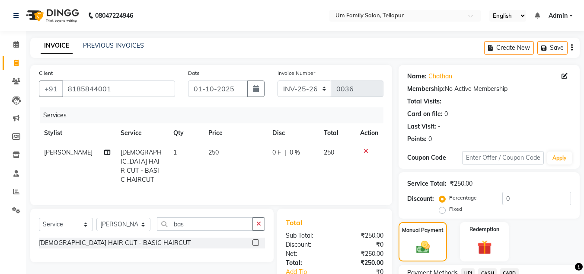
scroll to position [122, 0]
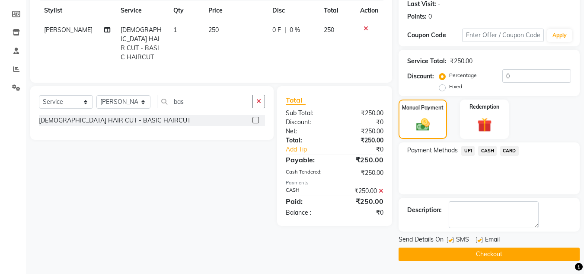
click at [511, 257] on button "Checkout" at bounding box center [489, 253] width 181 height 13
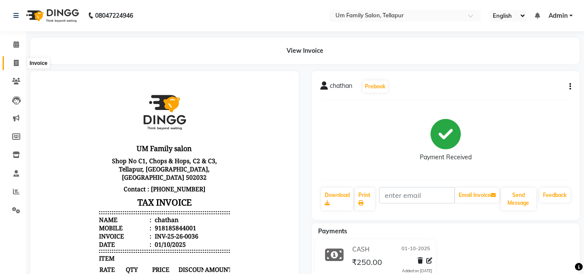
click at [16, 63] on icon at bounding box center [16, 63] width 5 height 6
select select "service"
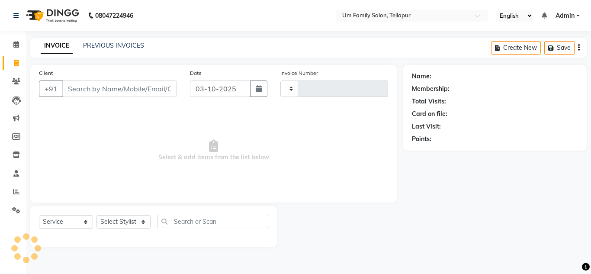
type input "0037"
select select "5102"
click at [81, 85] on input "Client" at bounding box center [119, 88] width 115 height 16
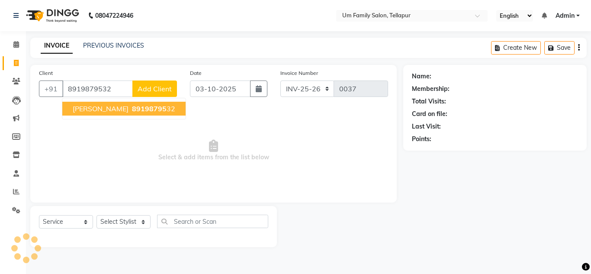
type input "8919879532"
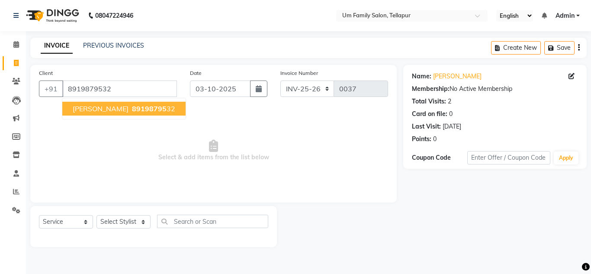
click at [132, 108] on span "89198795" at bounding box center [149, 108] width 35 height 9
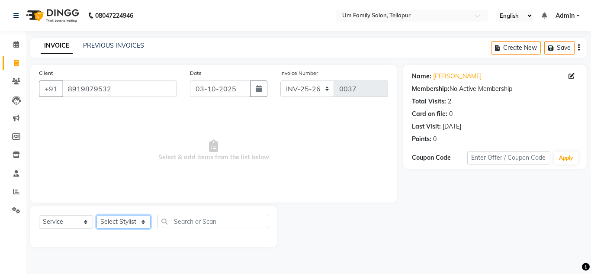
click at [138, 221] on select "Select Stylist Akash K. SAI pandu sangeetha srikanth" at bounding box center [123, 221] width 54 height 13
select select "63063"
click at [96, 215] on select "Select Stylist Akash K. SAI pandu sangeetha srikanth" at bounding box center [123, 221] width 54 height 13
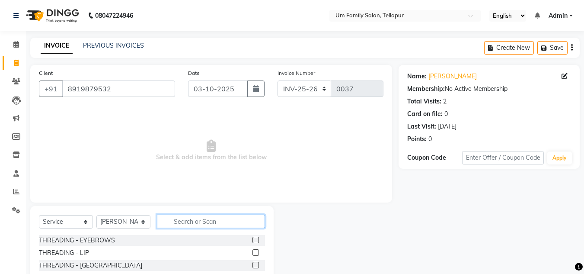
click at [184, 224] on input "text" at bounding box center [211, 220] width 108 height 13
type input "h"
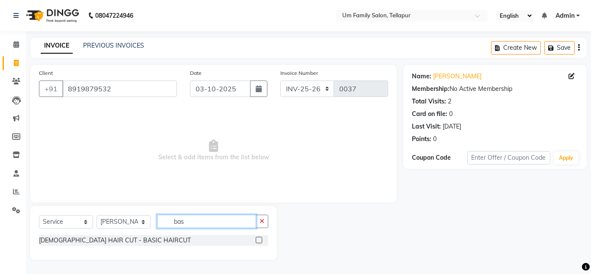
type input "bas"
click at [258, 236] on div at bounding box center [262, 240] width 13 height 11
click at [259, 240] on label at bounding box center [259, 240] width 6 height 6
click at [259, 240] on input "checkbox" at bounding box center [259, 240] width 6 height 6
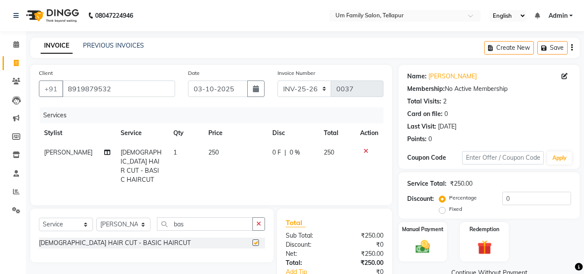
checkbox input "false"
click at [239, 217] on input "bas" at bounding box center [205, 223] width 96 height 13
type input "b"
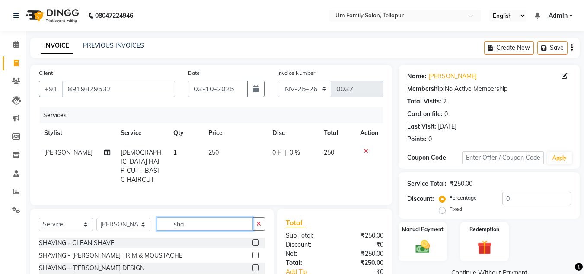
type input "sha"
click at [255, 239] on label at bounding box center [256, 242] width 6 height 6
click at [255, 240] on input "checkbox" at bounding box center [256, 243] width 6 height 6
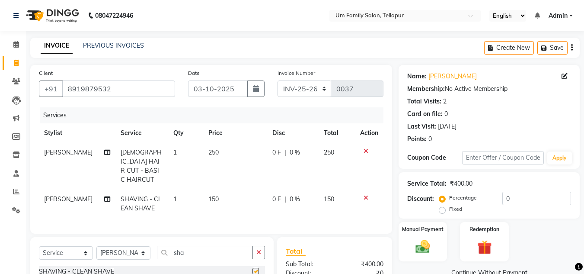
checkbox input "false"
click at [225, 247] on input "sha" at bounding box center [205, 252] width 96 height 13
type input "s"
type input "d tan"
click at [253, 269] on label at bounding box center [256, 271] width 6 height 6
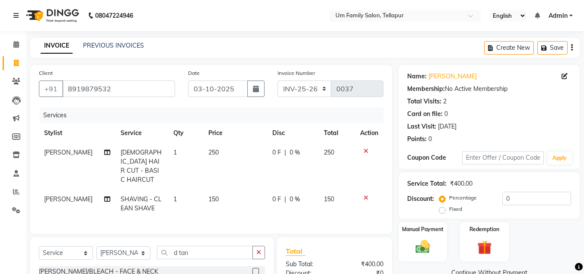
click at [253, 269] on input "checkbox" at bounding box center [256, 272] width 6 height 6
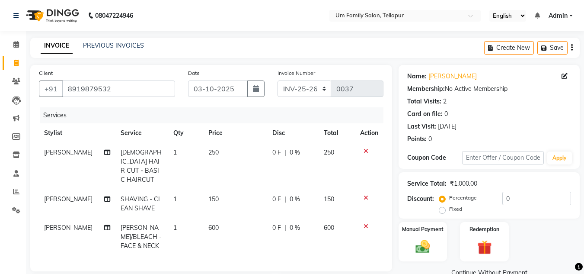
checkbox input "false"
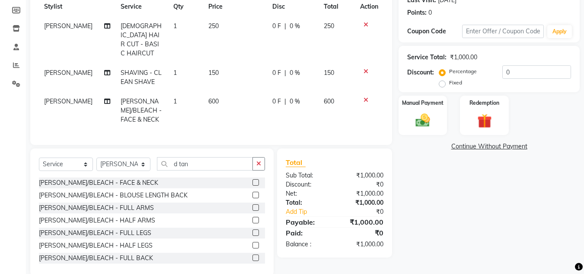
scroll to position [139, 0]
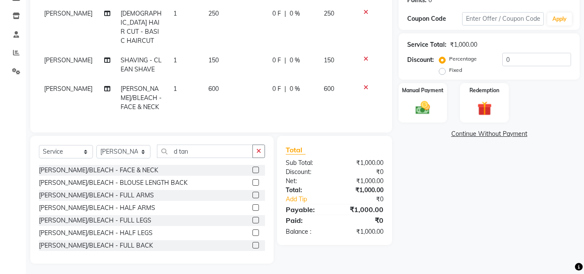
click at [365, 56] on icon at bounding box center [366, 59] width 5 height 6
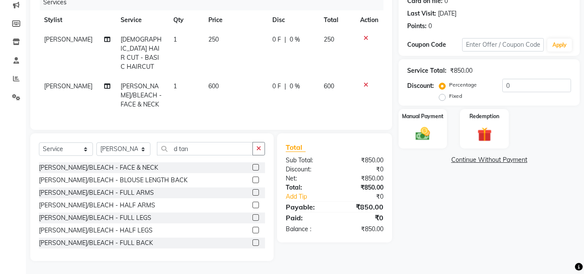
scroll to position [110, 0]
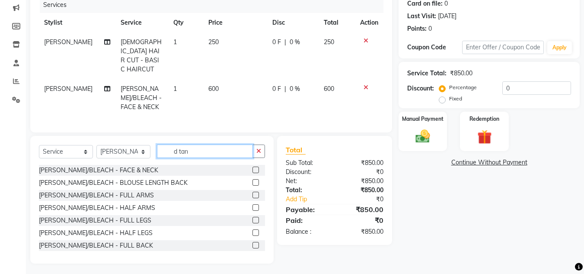
click at [208, 151] on input "d tan" at bounding box center [205, 150] width 96 height 13
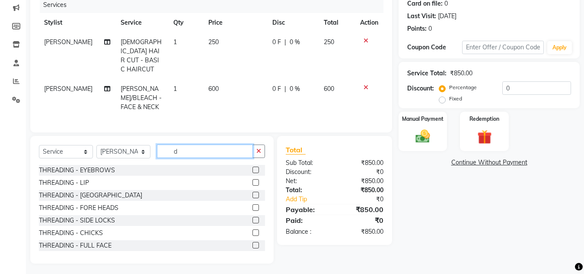
type input "d"
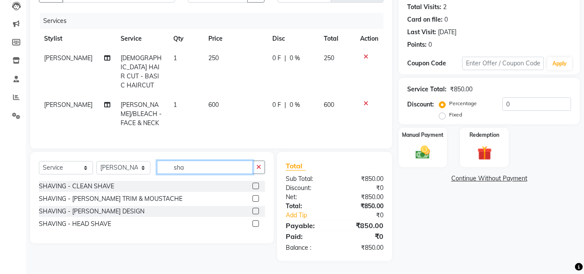
scroll to position [92, 0]
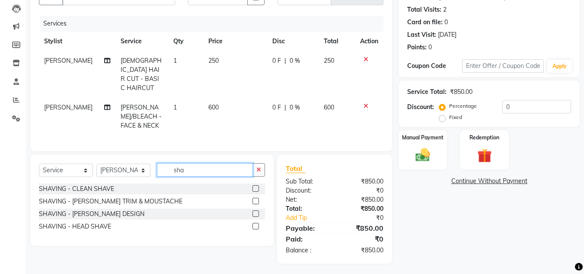
type input "sha"
click at [257, 211] on label at bounding box center [256, 213] width 6 height 6
click at [257, 211] on input "checkbox" at bounding box center [256, 214] width 6 height 6
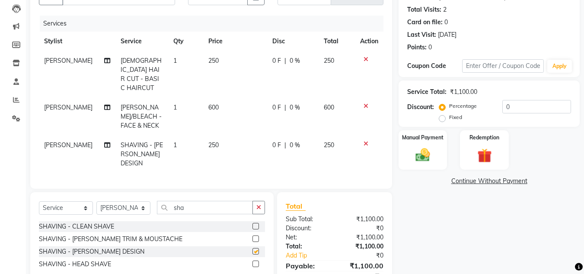
checkbox input "false"
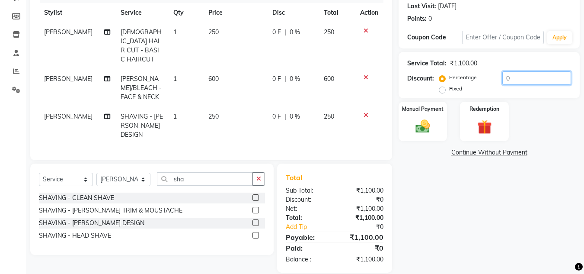
click at [513, 79] on input "0" at bounding box center [536, 77] width 69 height 13
type input "10"
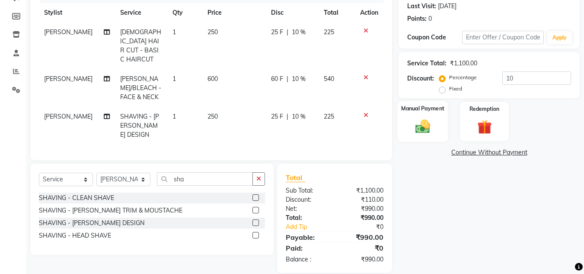
click at [431, 117] on div "Manual Payment" at bounding box center [423, 121] width 51 height 41
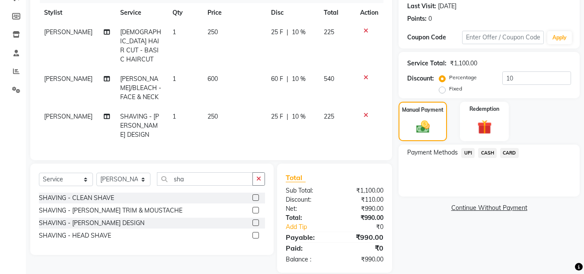
click at [472, 153] on span "UPI" at bounding box center [467, 153] width 13 height 10
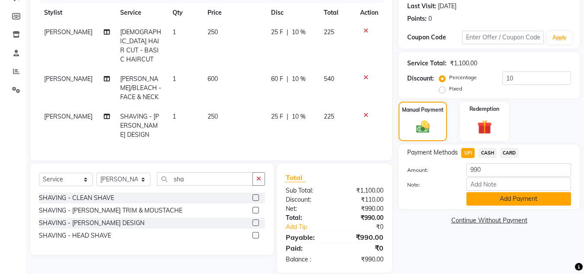
click at [501, 199] on button "Add Payment" at bounding box center [519, 198] width 105 height 13
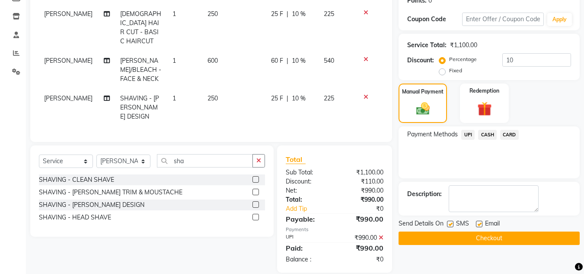
scroll to position [0, 0]
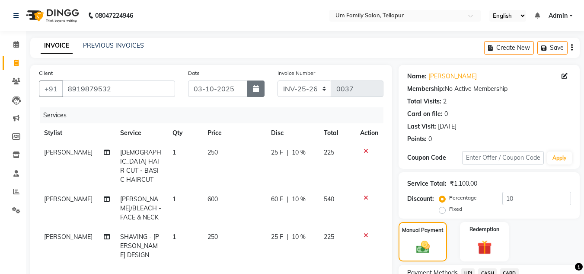
click at [254, 92] on icon "button" at bounding box center [256, 88] width 6 height 7
select select "10"
select select "2025"
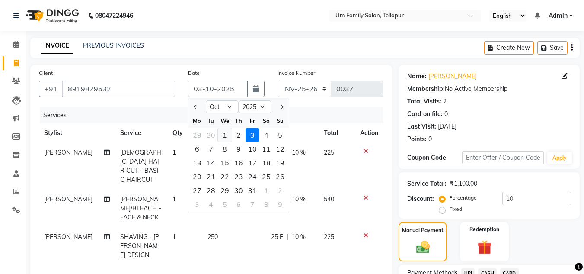
click at [225, 137] on div "1" at bounding box center [225, 135] width 14 height 14
type input "01-10-2025"
type input "0"
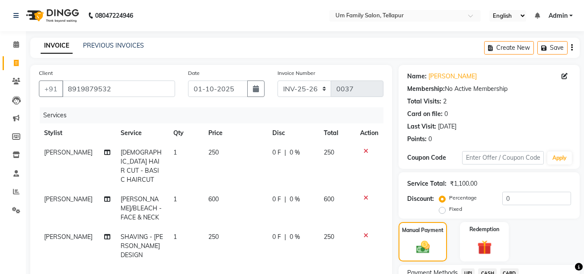
scroll to position [138, 0]
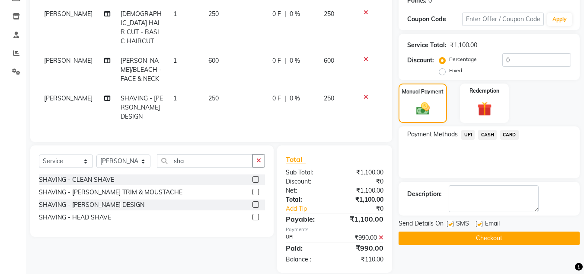
click at [472, 237] on button "Checkout" at bounding box center [489, 237] width 181 height 13
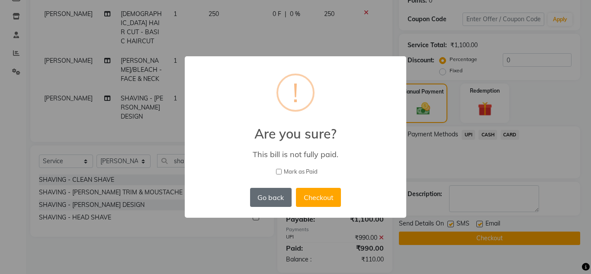
click at [280, 194] on button "Go back" at bounding box center [271, 197] width 42 height 19
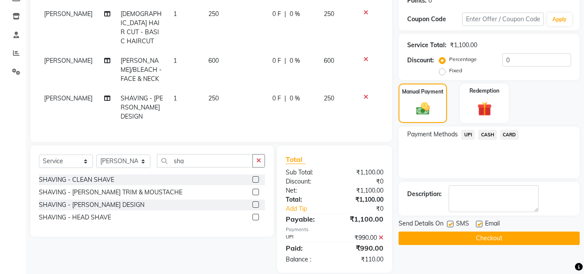
click at [468, 135] on span "UPI" at bounding box center [467, 135] width 13 height 10
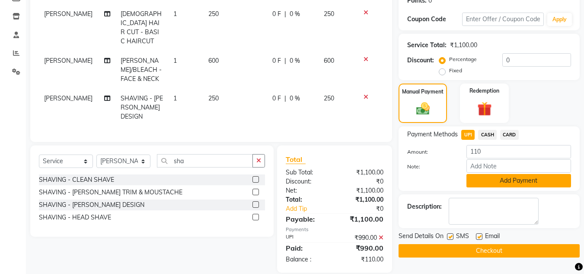
click at [501, 179] on button "Add Payment" at bounding box center [519, 180] width 105 height 13
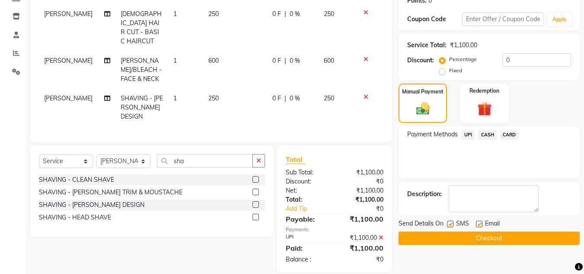
click at [480, 237] on button "Checkout" at bounding box center [489, 237] width 181 height 13
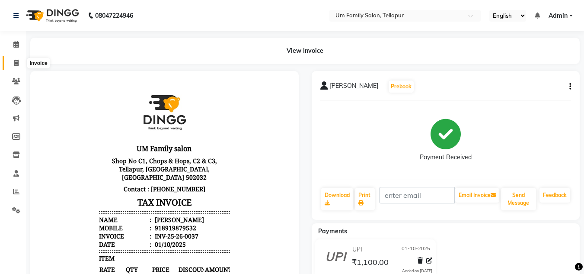
click at [16, 59] on span at bounding box center [16, 63] width 15 height 10
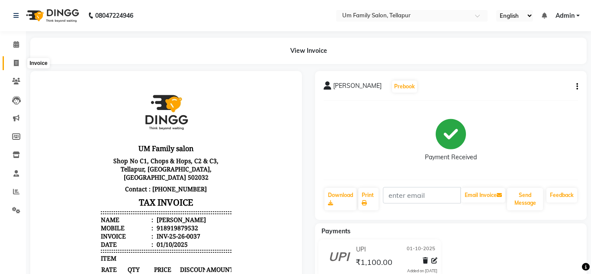
select select "service"
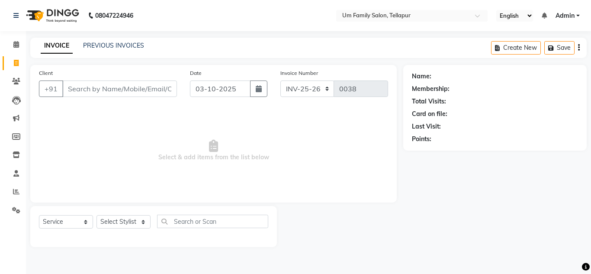
click at [95, 90] on input "Client" at bounding box center [119, 88] width 115 height 16
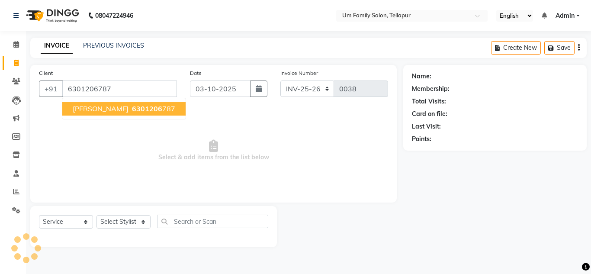
type input "6301206787"
select select "1: Object"
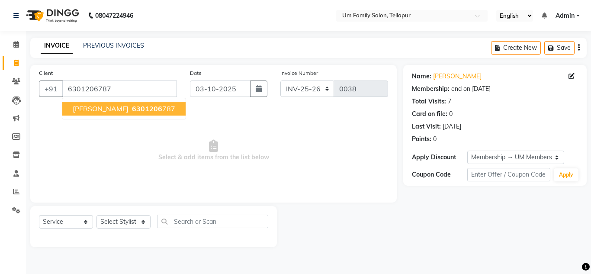
click at [132, 109] on span "6301206" at bounding box center [147, 108] width 30 height 9
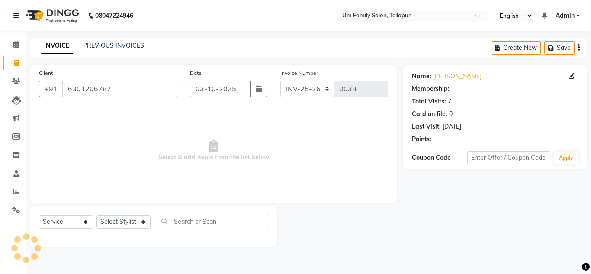
select select "1: Object"
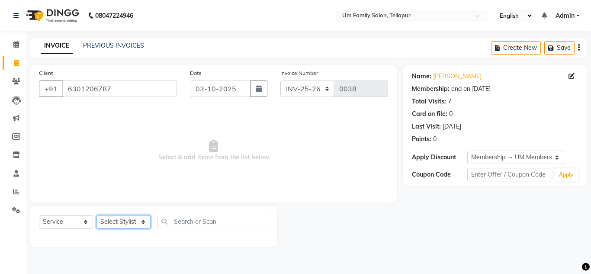
click at [137, 221] on select "Select Stylist Akash K. SAI pandu sangeetha srikanth" at bounding box center [123, 221] width 54 height 13
select select "63063"
click at [96, 215] on select "Select Stylist Akash K. SAI pandu sangeetha srikanth" at bounding box center [123, 221] width 54 height 13
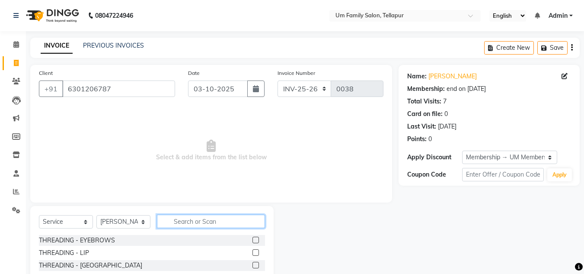
click at [187, 223] on input "text" at bounding box center [211, 220] width 108 height 13
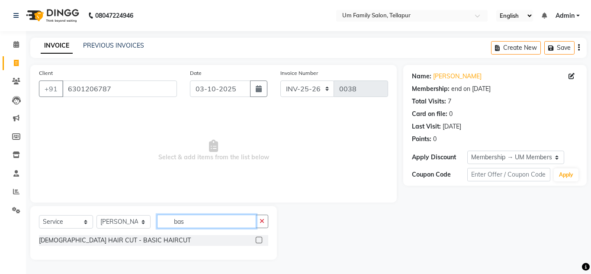
type input "bas"
click at [259, 240] on label at bounding box center [259, 240] width 6 height 6
click at [259, 240] on input "checkbox" at bounding box center [259, 240] width 6 height 6
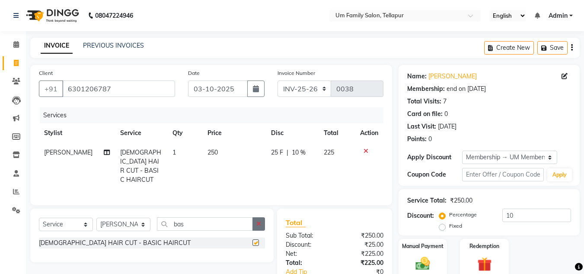
checkbox input "false"
click at [237, 221] on input "bas" at bounding box center [205, 223] width 96 height 13
type input "b"
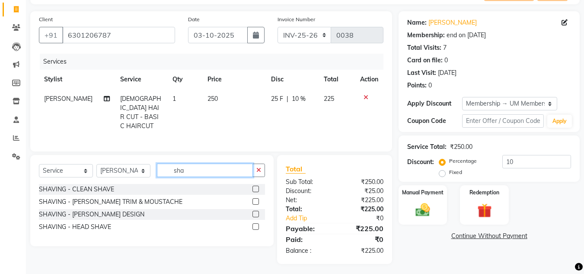
scroll to position [54, 0]
type input "sha"
click at [253, 210] on label at bounding box center [256, 213] width 6 height 6
click at [253, 211] on input "checkbox" at bounding box center [256, 214] width 6 height 6
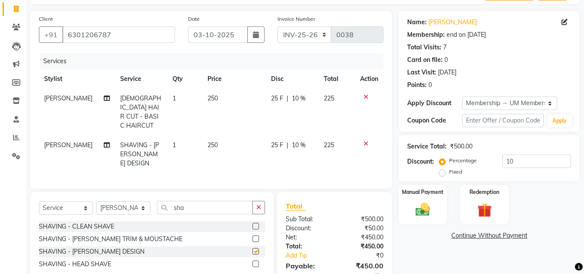
checkbox input "false"
click at [259, 29] on button "button" at bounding box center [255, 34] width 17 height 16
select select "10"
select select "2025"
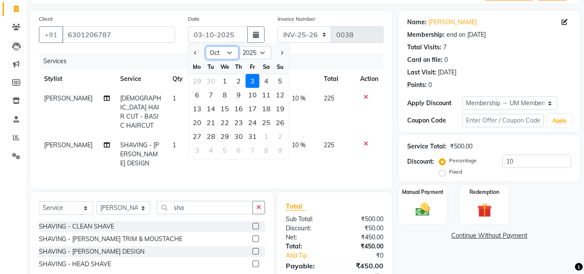
click at [228, 52] on select "Jan Feb Mar Apr May Jun Jul Aug Sep Oct Nov Dec" at bounding box center [222, 52] width 33 height 13
select select "9"
click at [206, 46] on select "Jan Feb Mar Apr May Jun Jul Aug Sep Oct Nov Dec" at bounding box center [222, 52] width 33 height 13
click at [211, 137] on div "30" at bounding box center [211, 136] width 14 height 14
type input "30-09-2025"
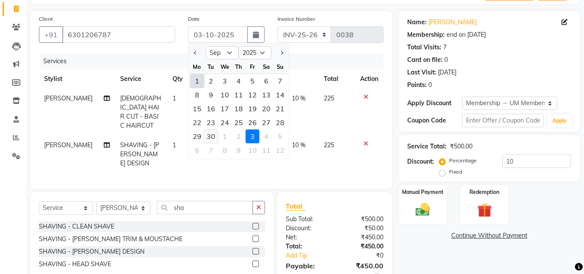
type input "0"
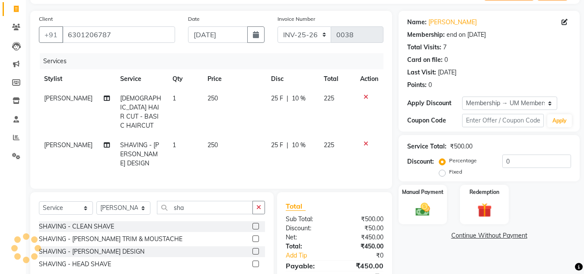
type input "7349"
click at [405, 190] on label "Manual Payment" at bounding box center [422, 191] width 43 height 8
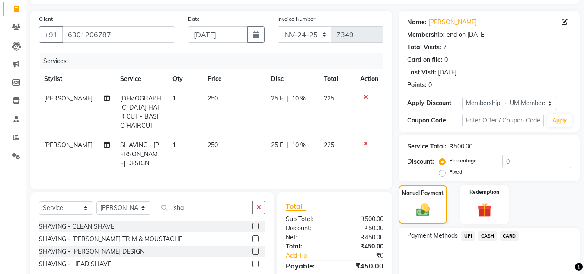
click at [468, 234] on span "UPI" at bounding box center [467, 236] width 13 height 10
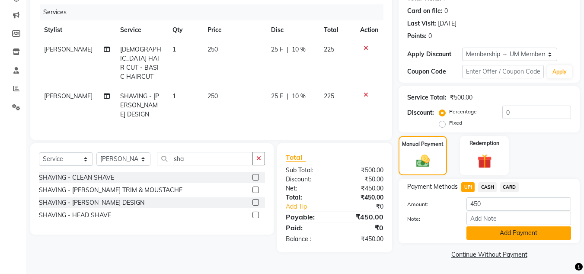
click at [492, 233] on button "Add Payment" at bounding box center [519, 232] width 105 height 13
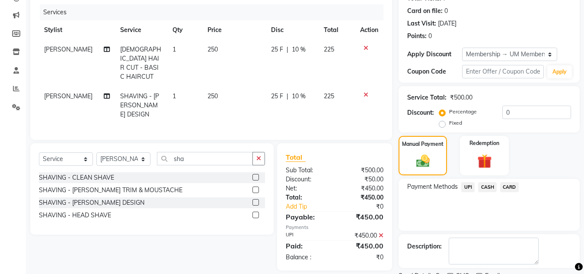
scroll to position [139, 0]
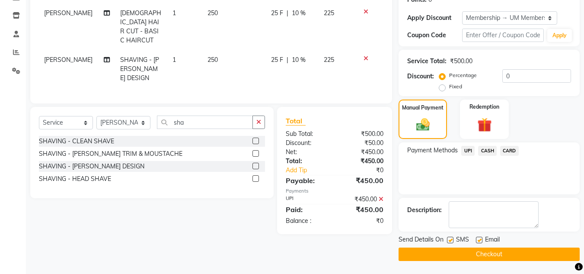
click at [490, 256] on button "Checkout" at bounding box center [489, 253] width 181 height 13
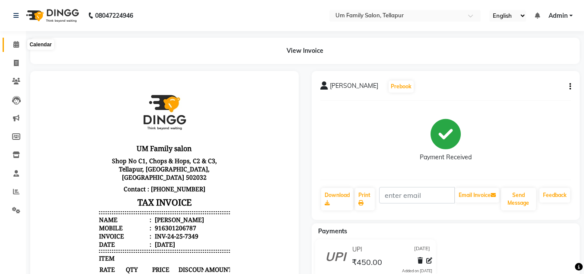
click at [17, 47] on icon at bounding box center [16, 44] width 6 height 6
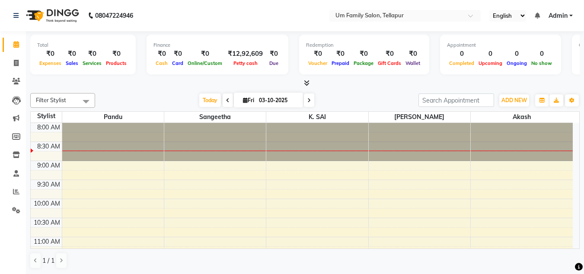
click at [86, 99] on span at bounding box center [85, 101] width 17 height 16
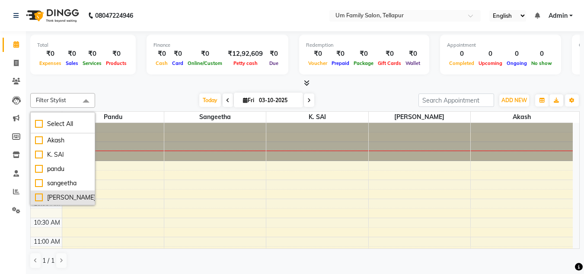
click at [64, 198] on div "[PERSON_NAME]" at bounding box center [62, 197] width 55 height 9
checkbox input "true"
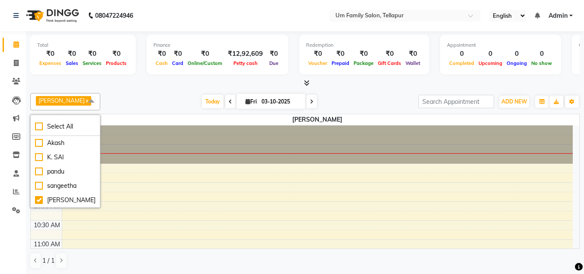
click at [229, 102] on icon at bounding box center [230, 101] width 3 height 5
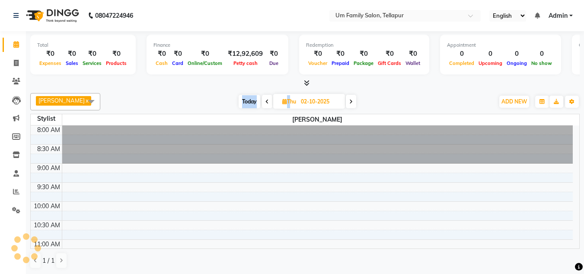
click at [225, 102] on div "Today Thu 02-10-2025" at bounding box center [297, 101] width 385 height 13
click at [262, 102] on span at bounding box center [267, 101] width 10 height 13
type input "01-10-2025"
click at [88, 99] on span at bounding box center [91, 101] width 17 height 16
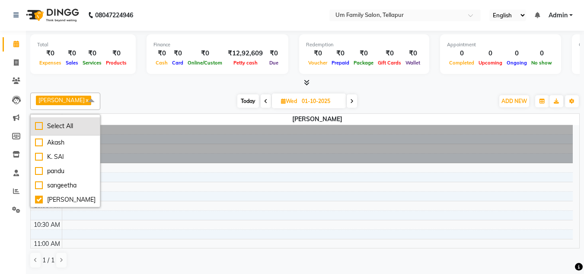
click at [77, 124] on div "Select All" at bounding box center [65, 125] width 61 height 9
checkbox input "true"
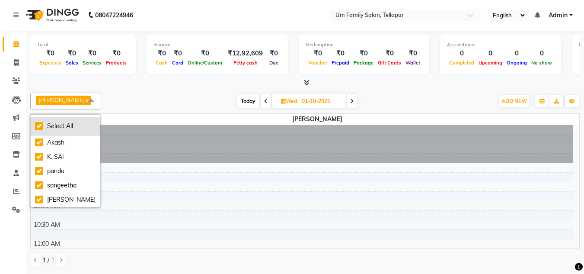
checkbox input "true"
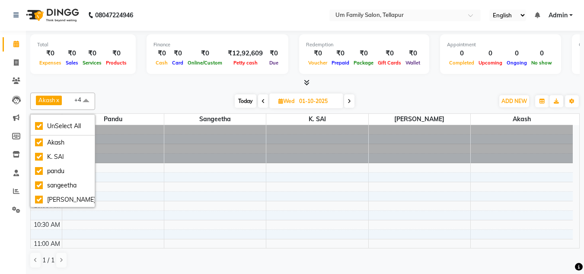
click at [59, 99] on link "x" at bounding box center [57, 99] width 4 height 7
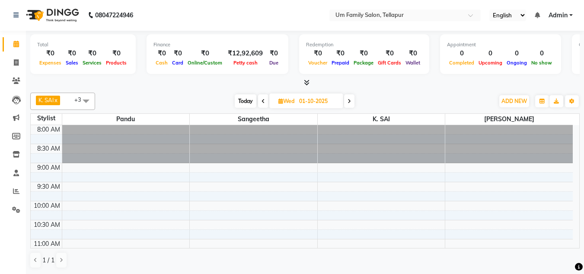
click at [60, 99] on span "K. SAI x" at bounding box center [48, 101] width 24 height 10
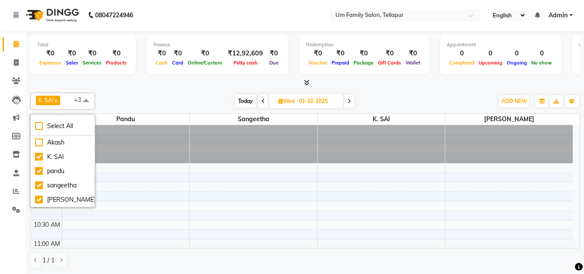
click at [60, 99] on span "K. SAI x" at bounding box center [48, 101] width 24 height 10
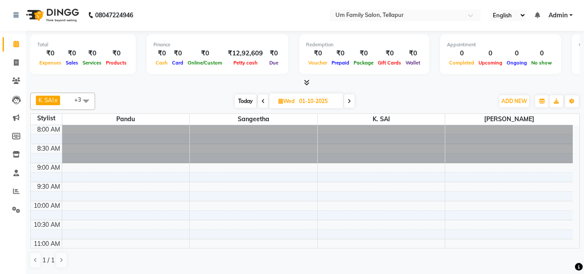
click at [60, 99] on span "K. SAI x" at bounding box center [48, 101] width 24 height 10
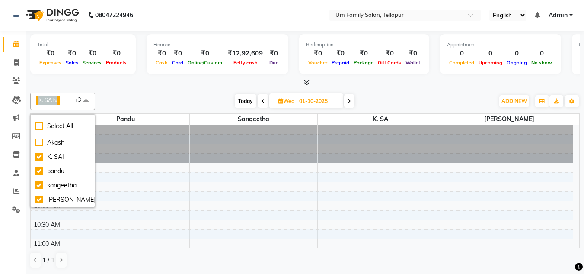
click at [60, 99] on span "K. SAI x" at bounding box center [48, 101] width 24 height 10
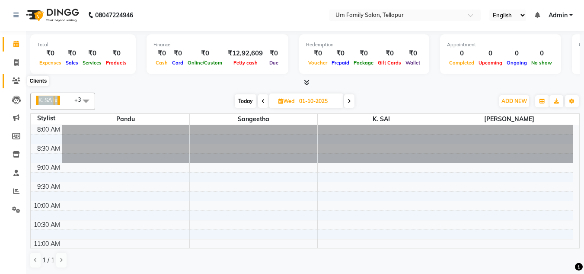
click at [18, 78] on icon at bounding box center [16, 80] width 8 height 6
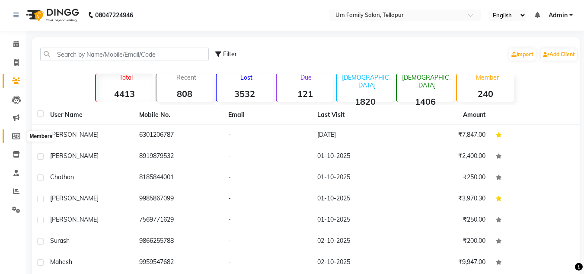
click at [20, 141] on span at bounding box center [16, 136] width 15 height 10
select select
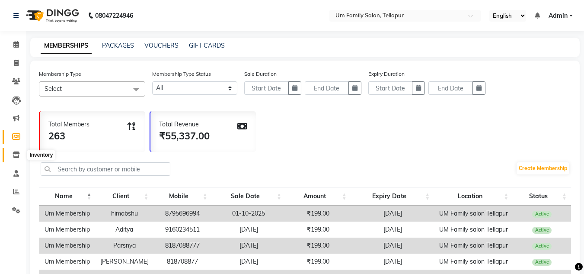
click at [20, 153] on span at bounding box center [16, 155] width 15 height 10
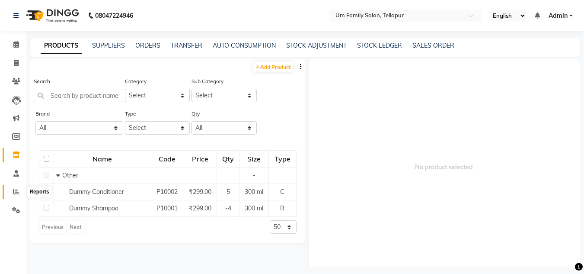
click at [16, 193] on icon at bounding box center [16, 191] width 6 height 6
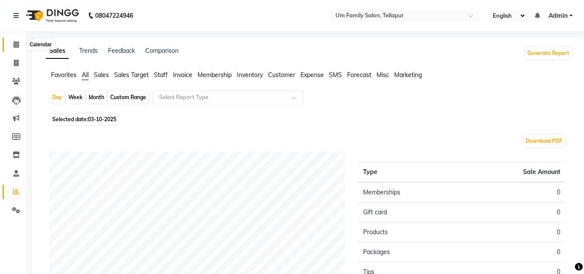
click at [18, 46] on icon at bounding box center [16, 44] width 6 height 6
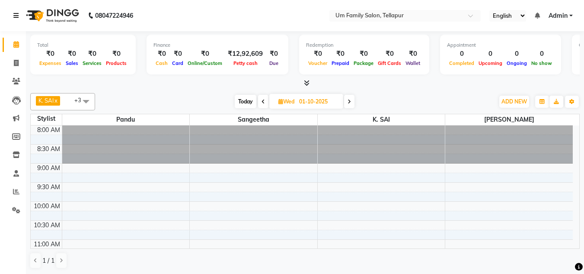
click at [18, 19] on link at bounding box center [17, 15] width 9 height 24
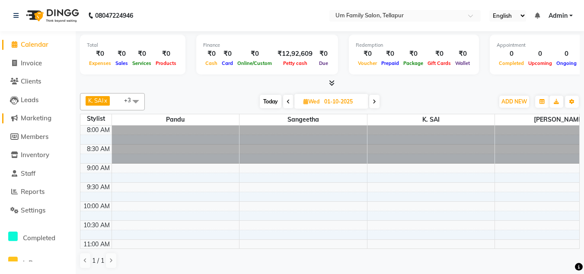
click at [40, 117] on span "Marketing" at bounding box center [36, 118] width 31 height 8
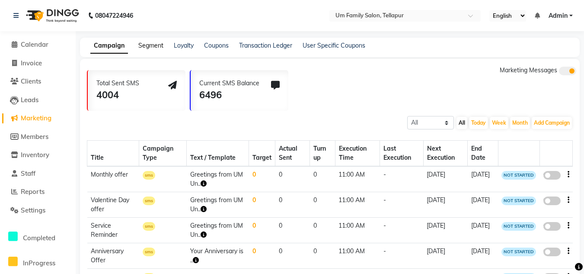
click at [152, 45] on link "Segment" at bounding box center [150, 46] width 25 height 8
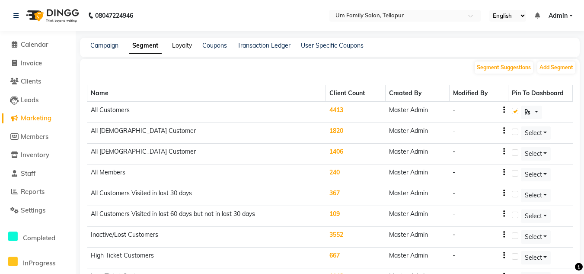
click at [183, 45] on link "Loyalty" at bounding box center [182, 46] width 20 height 8
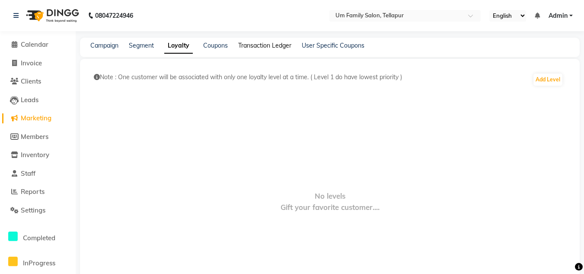
click at [266, 45] on link "Transaction Ledger" at bounding box center [264, 46] width 53 height 8
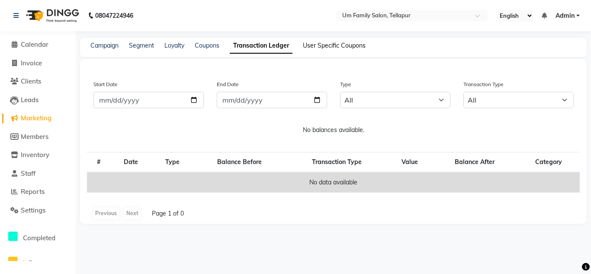
click at [315, 45] on link "User Specific Coupons" at bounding box center [334, 46] width 63 height 8
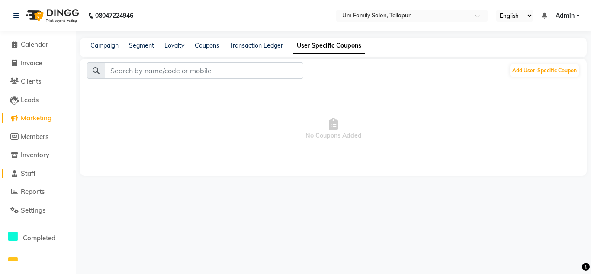
click at [31, 169] on span "Staff" at bounding box center [28, 173] width 15 height 8
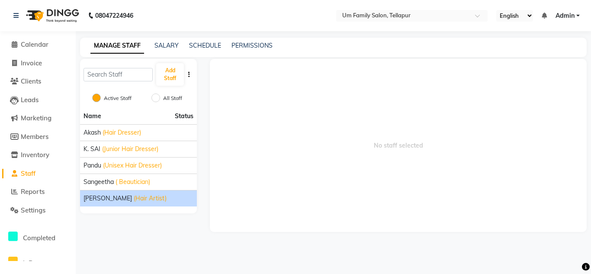
click at [134, 197] on span "(Hair Artist)" at bounding box center [150, 198] width 33 height 9
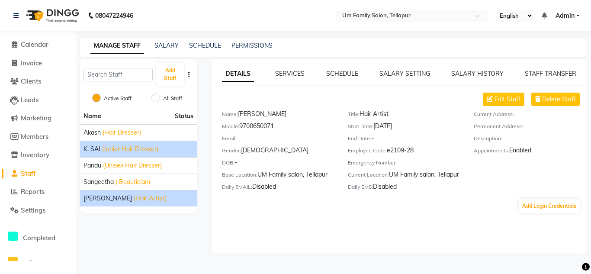
click at [161, 154] on li "K. SAI (Junior Hair Dresser)" at bounding box center [138, 149] width 117 height 16
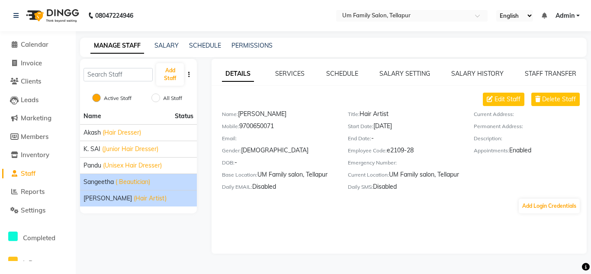
click at [165, 175] on li "sangeetha ( Beautician)" at bounding box center [138, 181] width 117 height 16
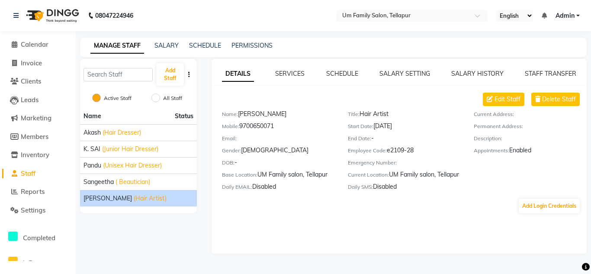
click at [167, 196] on div "srikanth (Hair Artist)" at bounding box center [138, 198] width 110 height 9
click at [169, 45] on link "SALARY" at bounding box center [166, 46] width 24 height 8
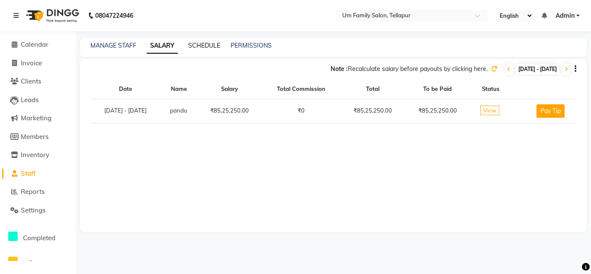
click at [209, 48] on link "SCHEDULE" at bounding box center [204, 46] width 32 height 8
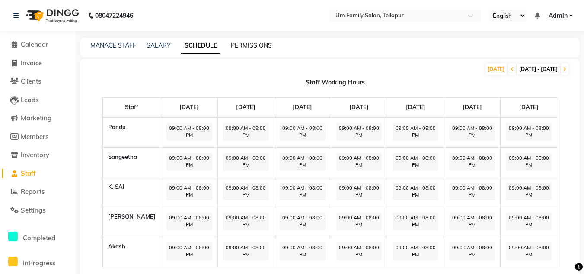
click at [251, 45] on link "PERMISSIONS" at bounding box center [251, 46] width 41 height 8
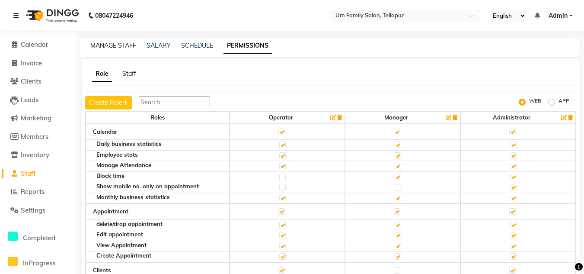
click at [121, 46] on link "MANAGE STAFF" at bounding box center [113, 46] width 46 height 8
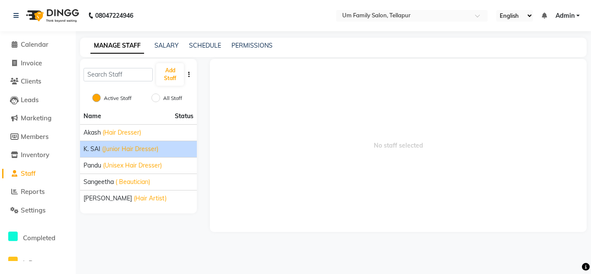
click at [140, 150] on span "(Junior Hair Dresser)" at bounding box center [130, 148] width 56 height 9
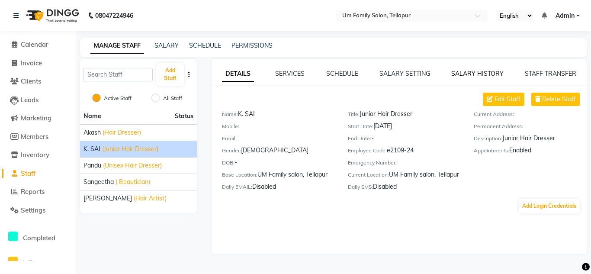
click at [468, 73] on link "SALARY HISTORY" at bounding box center [477, 74] width 52 height 8
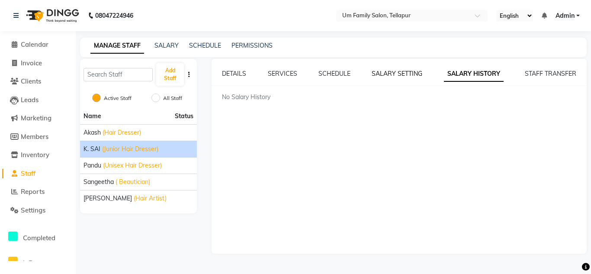
click at [402, 74] on link "SALARY SETTING" at bounding box center [396, 74] width 51 height 8
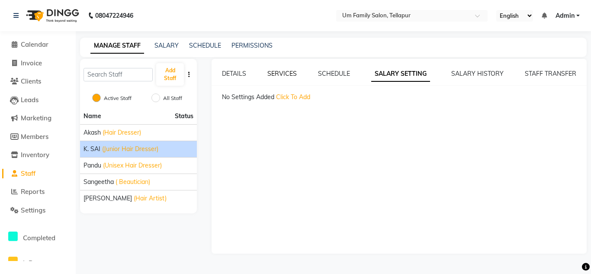
click at [281, 70] on link "SERVICES" at bounding box center [281, 74] width 29 height 8
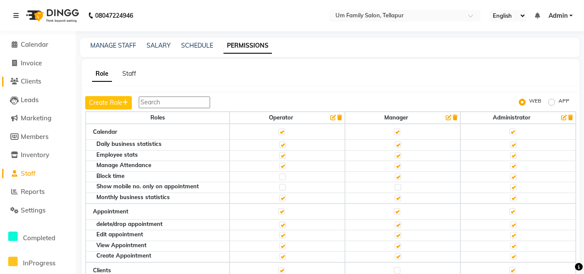
click at [34, 81] on span "Clients" at bounding box center [31, 81] width 20 height 8
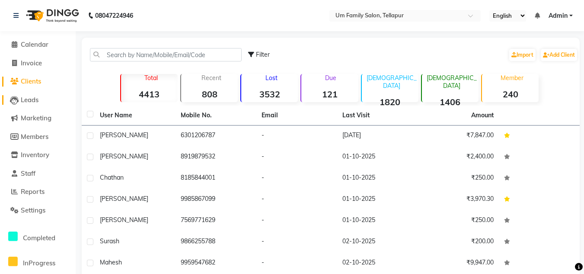
click at [33, 98] on span "Leads" at bounding box center [30, 100] width 18 height 8
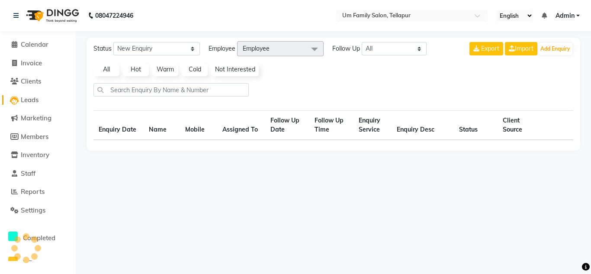
select select "10"
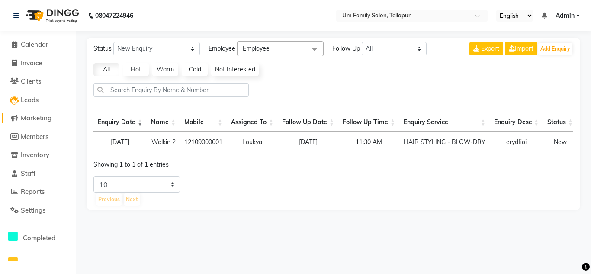
click at [33, 120] on span "Marketing" at bounding box center [36, 118] width 31 height 8
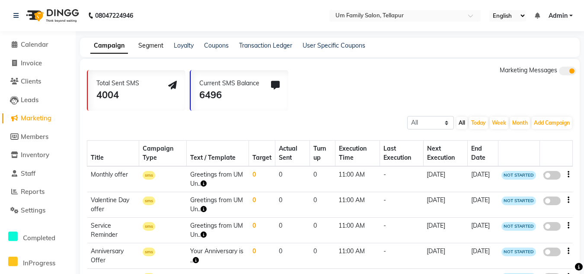
click at [161, 48] on link "Segment" at bounding box center [150, 46] width 25 height 8
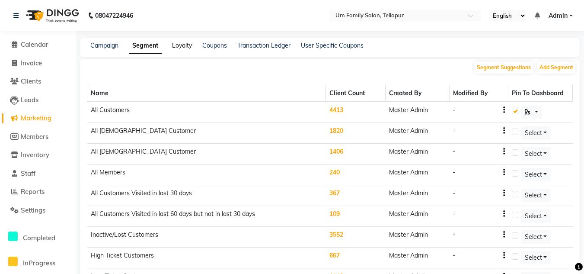
click at [180, 45] on link "Loyalty" at bounding box center [182, 46] width 20 height 8
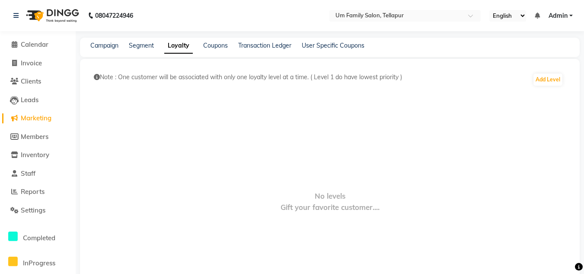
click at [247, 50] on div "Transaction Ledger" at bounding box center [264, 45] width 53 height 9
click at [255, 42] on link "Transaction Ledger" at bounding box center [264, 46] width 53 height 8
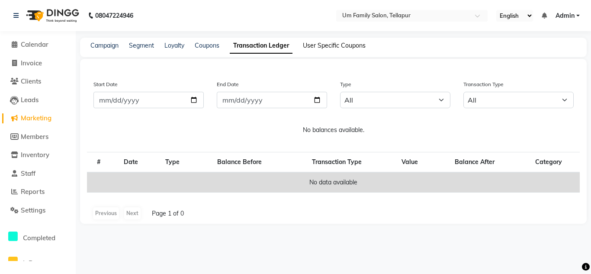
click at [329, 44] on link "User Specific Coupons" at bounding box center [334, 46] width 63 height 8
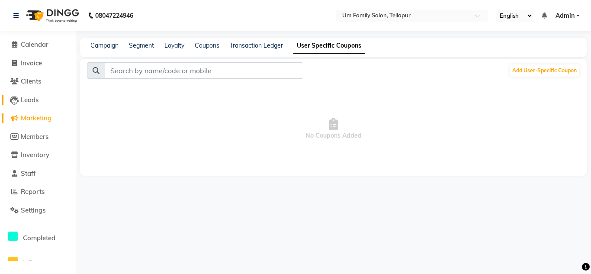
click at [30, 102] on span "Leads" at bounding box center [30, 100] width 18 height 8
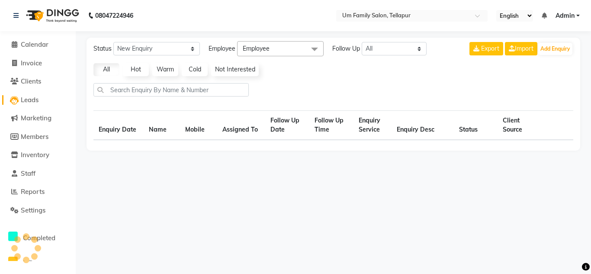
select select "10"
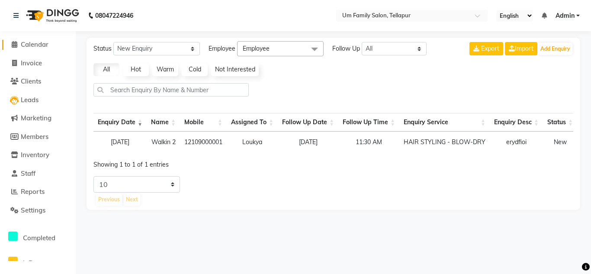
click at [40, 45] on span "Calendar" at bounding box center [35, 44] width 28 height 8
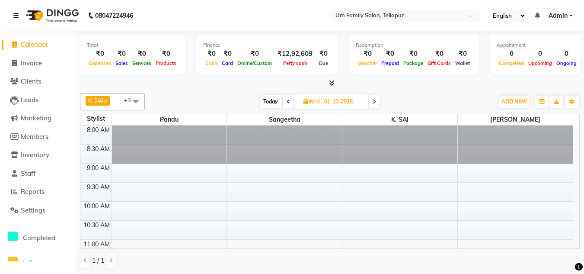
click at [55, 11] on img at bounding box center [51, 15] width 59 height 24
click at [289, 101] on icon at bounding box center [288, 101] width 3 height 5
click at [289, 101] on icon at bounding box center [289, 101] width 3 height 5
click at [289, 101] on icon at bounding box center [288, 101] width 3 height 5
type input "28-09-2025"
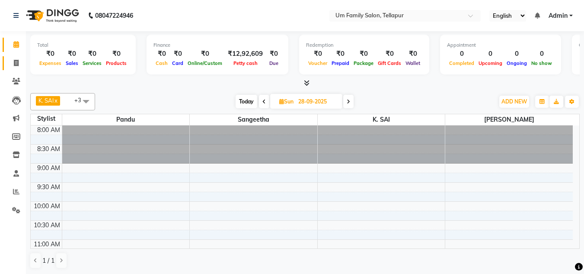
click at [16, 64] on icon at bounding box center [16, 63] width 5 height 6
select select "service"
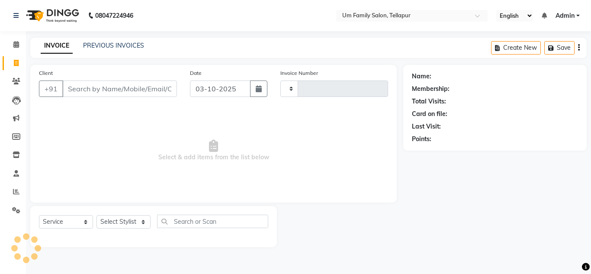
type input "0038"
select select "5102"
